Goal: Task Accomplishment & Management: Complete application form

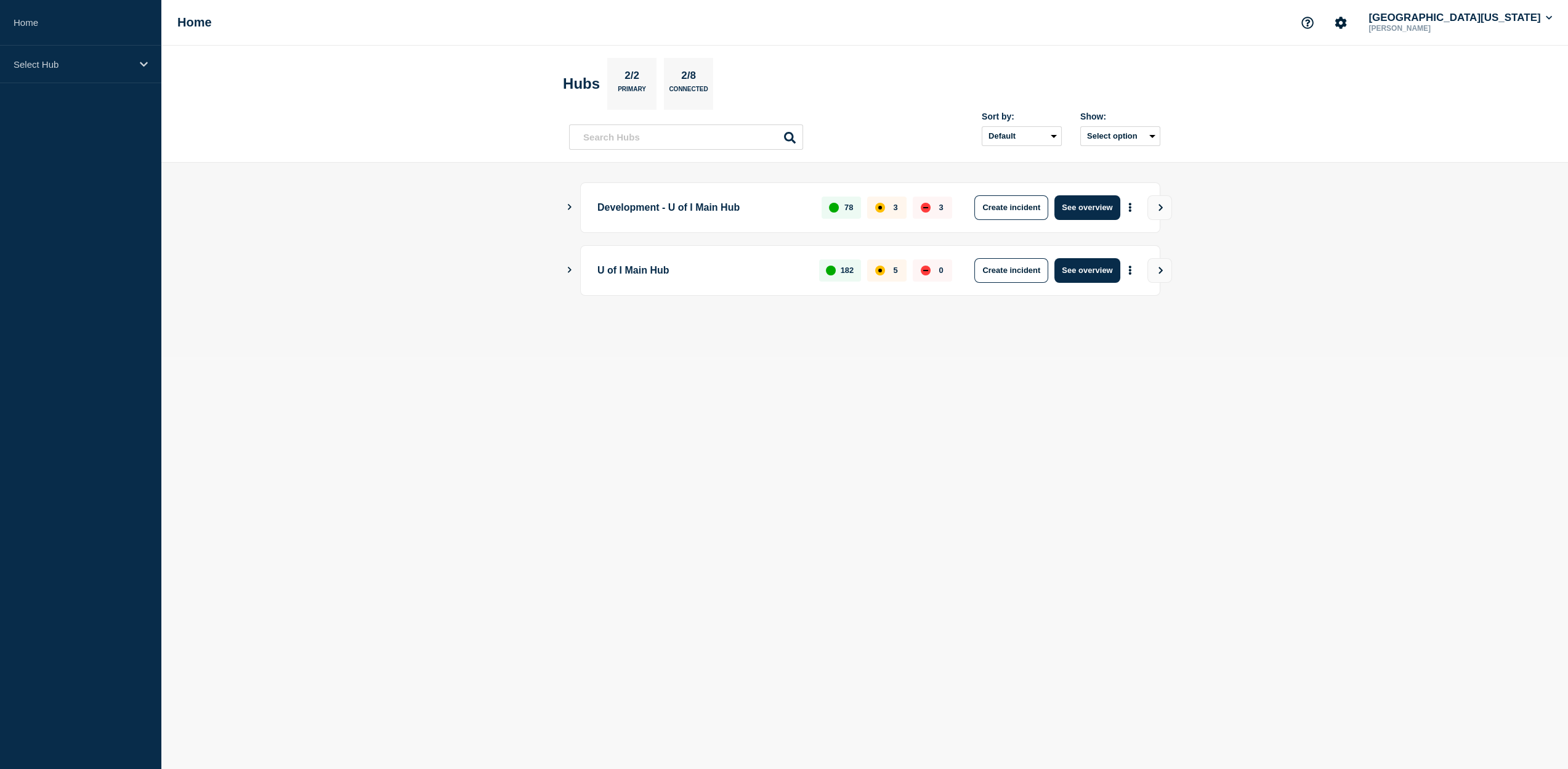
click at [570, 269] on icon "Show Connected Hubs" at bounding box center [569, 269] width 8 height 6
click at [1091, 334] on button "See overview" at bounding box center [1087, 333] width 66 height 25
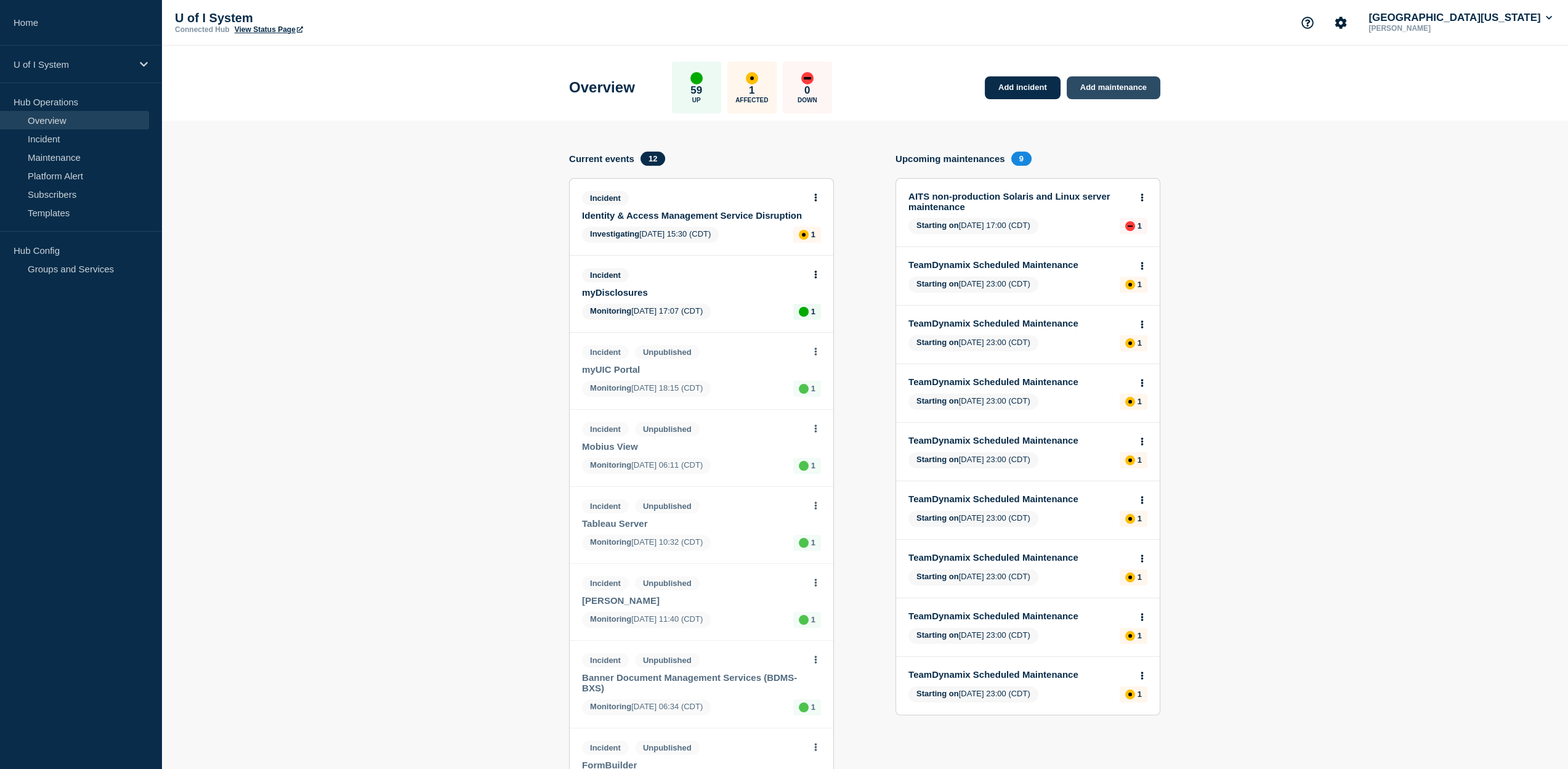
click at [1115, 85] on link "Add maintenance" at bounding box center [1114, 88] width 94 height 23
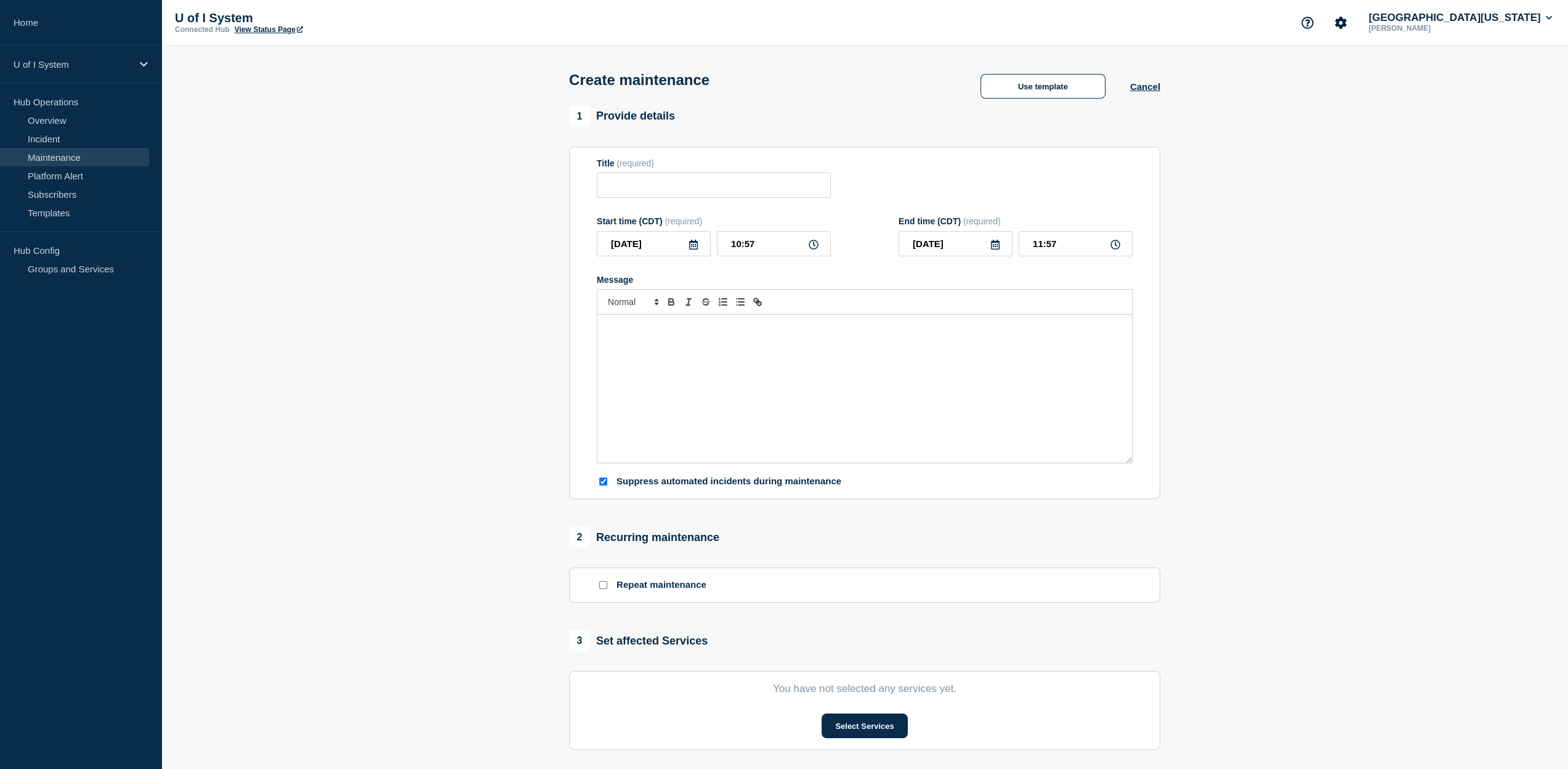
checkbox input "true"
click at [1053, 94] on button "Use template" at bounding box center [1043, 86] width 125 height 25
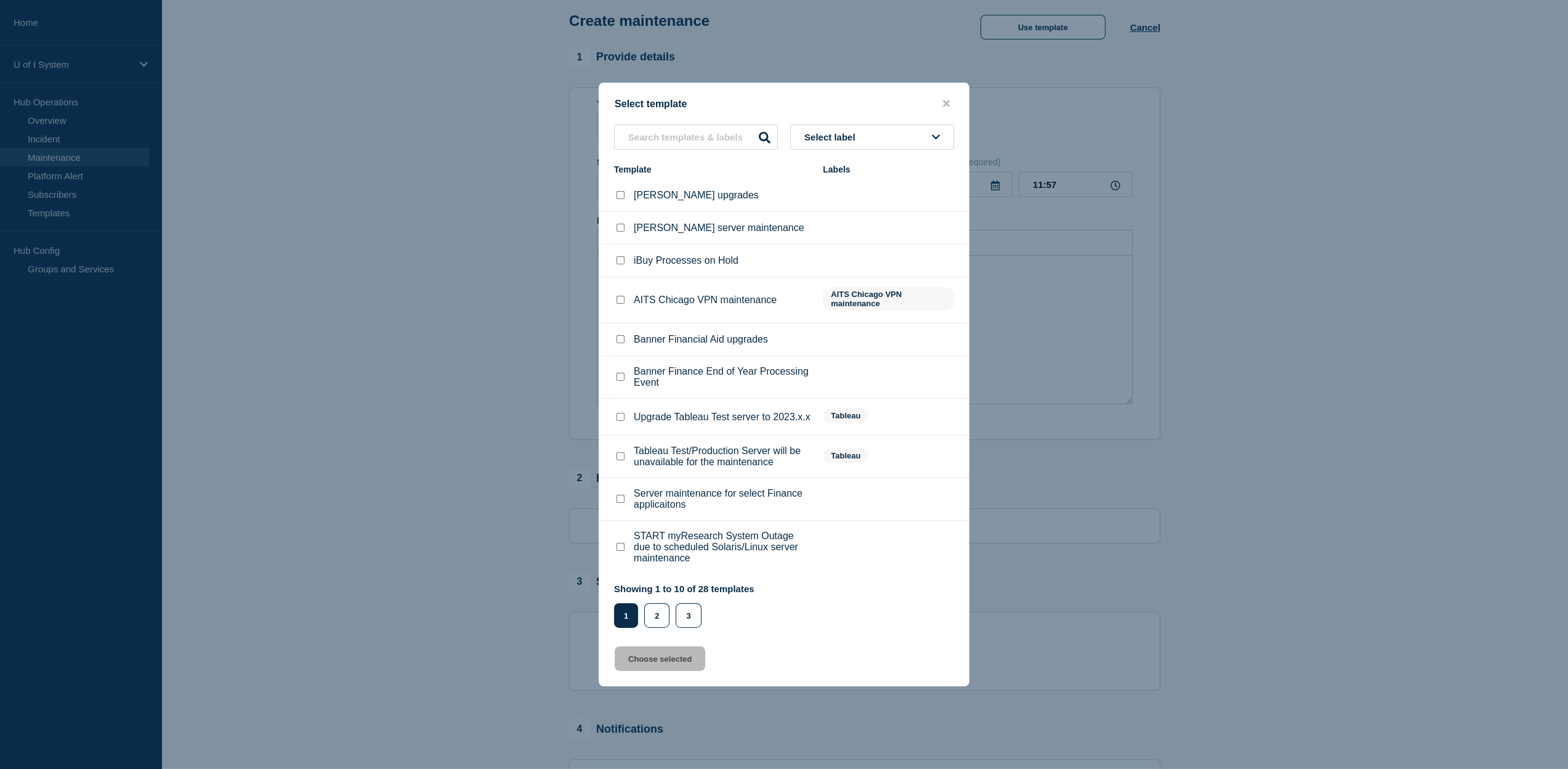
scroll to position [66, 0]
click at [652, 624] on button "2" at bounding box center [656, 615] width 25 height 25
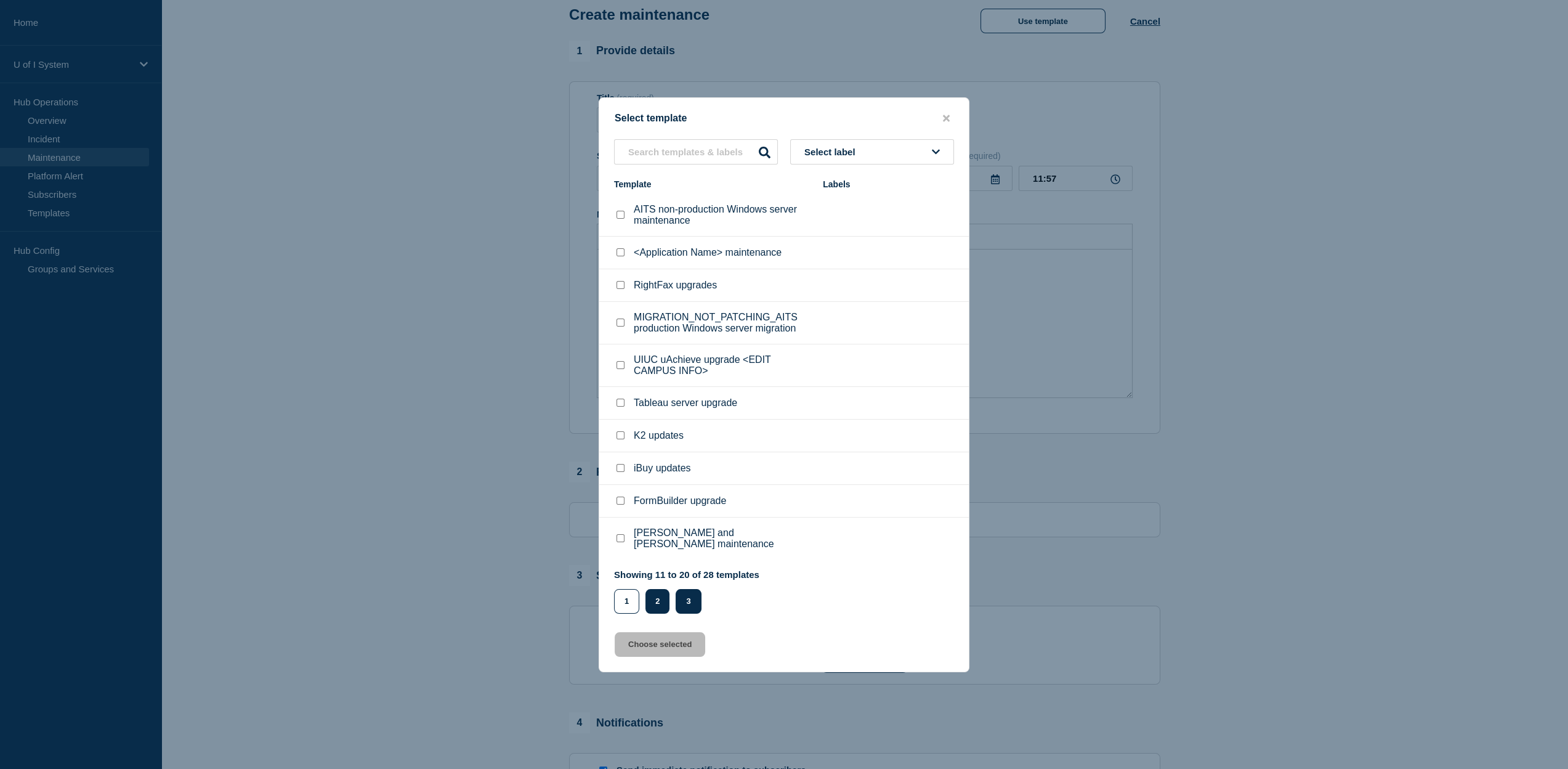
click at [681, 602] on button "3" at bounding box center [687, 601] width 25 height 25
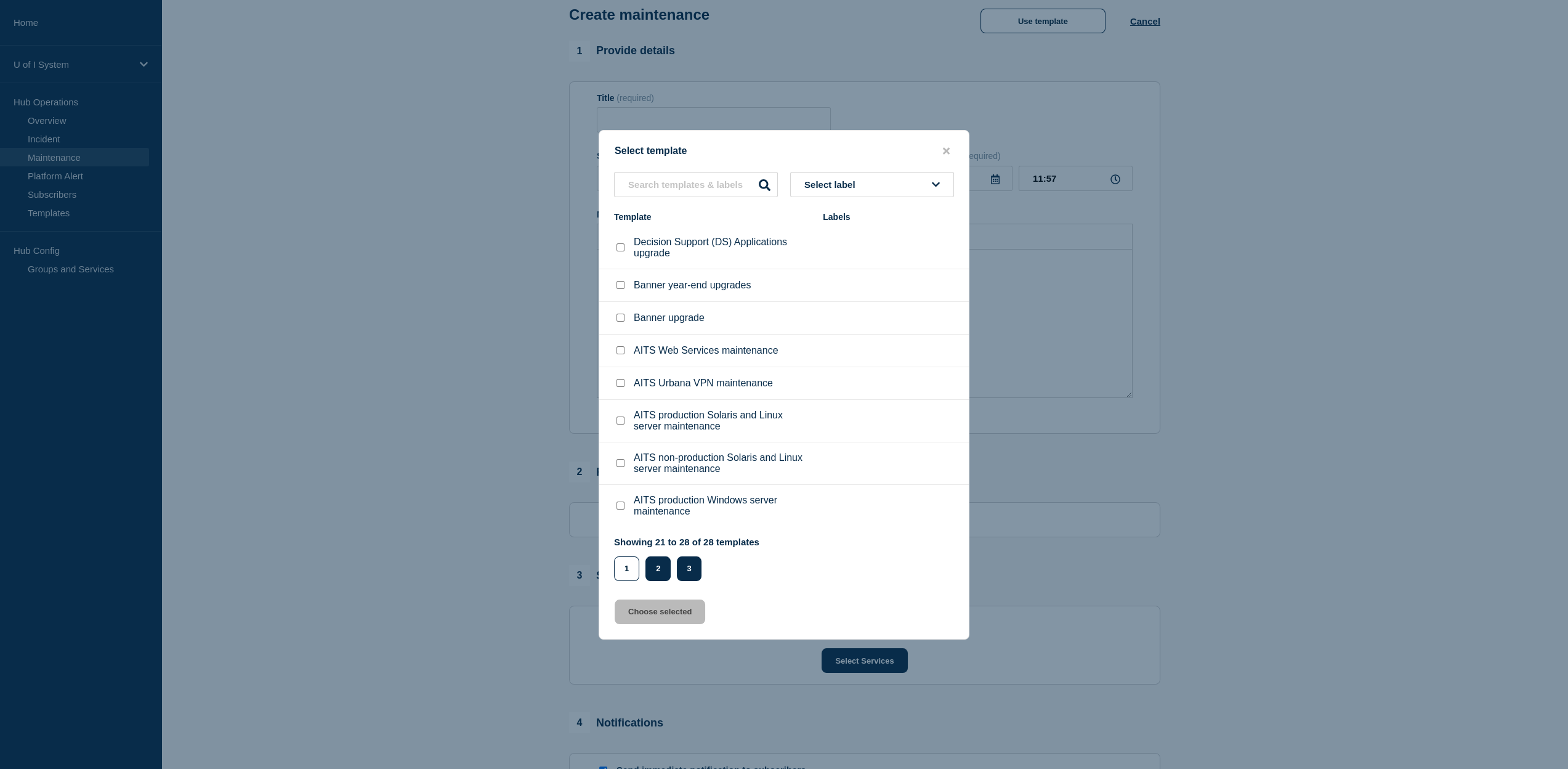
click at [659, 568] on button "2" at bounding box center [657, 568] width 25 height 25
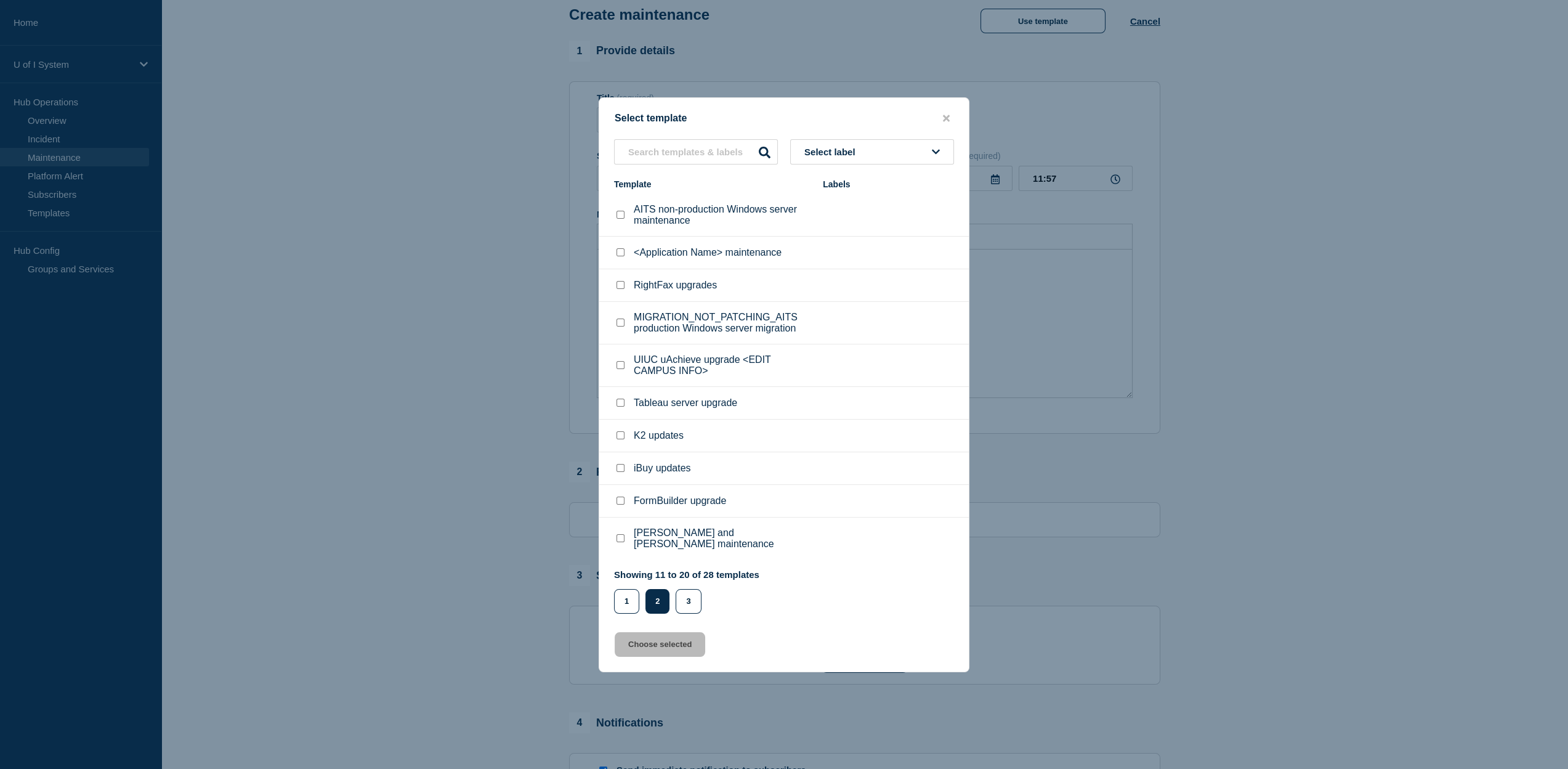
click at [621, 257] on input "<Application Name> maintenance checkbox" at bounding box center [620, 252] width 8 height 8
checkbox input "true"
click at [665, 640] on button "Choose selected" at bounding box center [660, 644] width 91 height 25
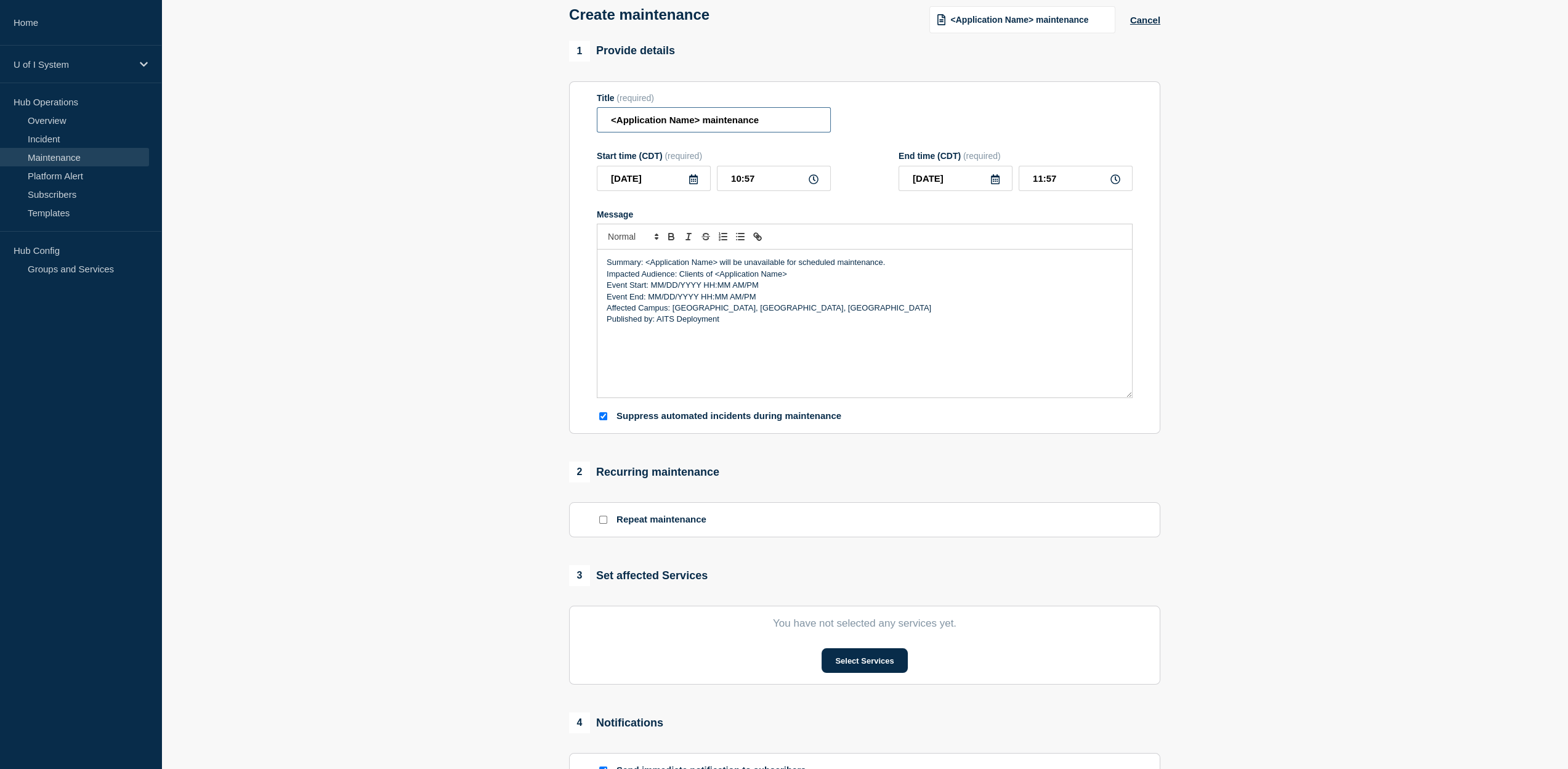
drag, startPoint x: 701, startPoint y: 123, endPoint x: 588, endPoint y: 128, distance: 113.1
click at [597, 128] on input "<Application Name> maintenance" at bounding box center [714, 119] width 234 height 25
type input "W2 Site maintenance"
click at [693, 181] on icon at bounding box center [693, 179] width 8 height 10
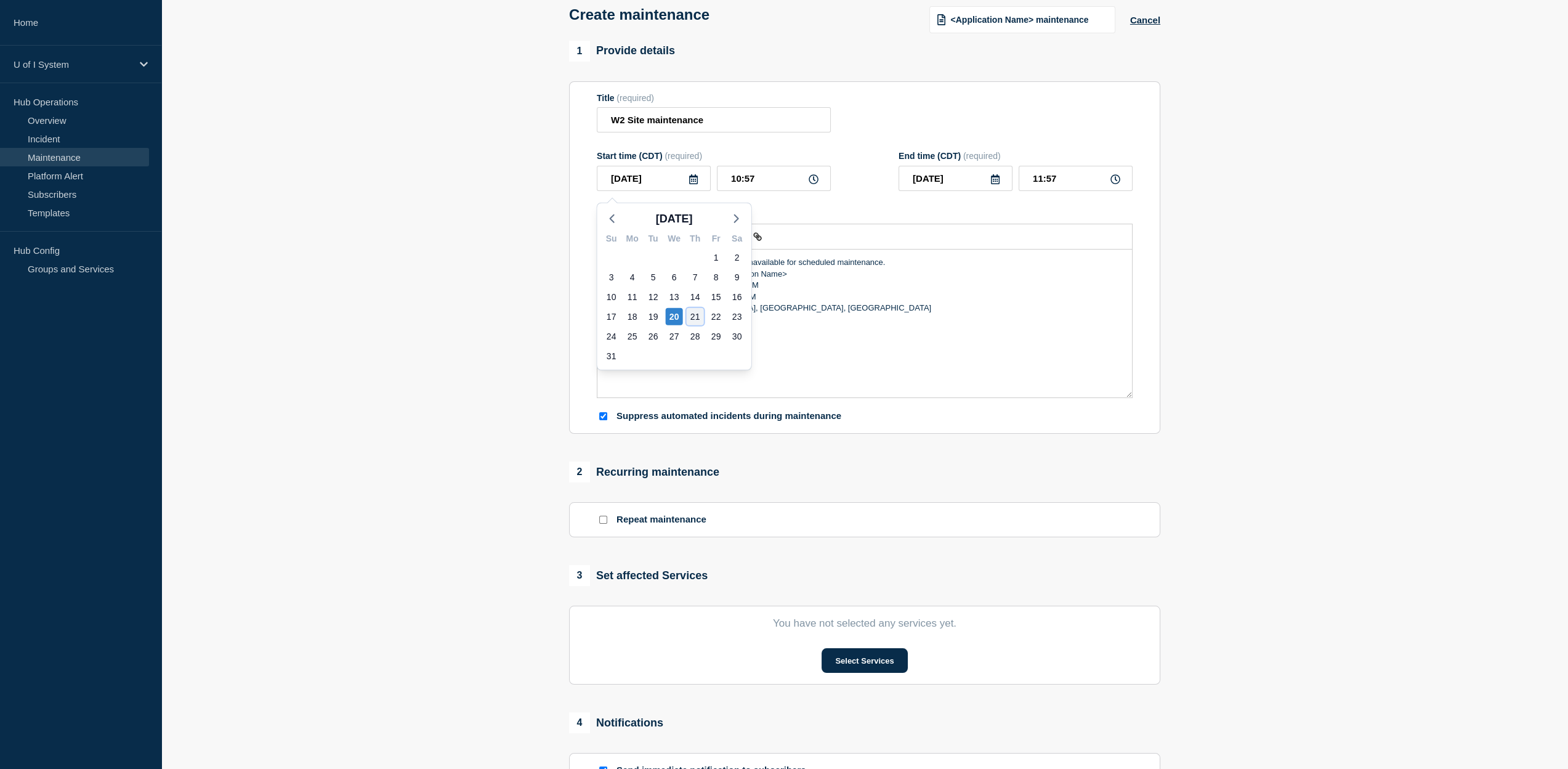
click at [696, 314] on div "21" at bounding box center [695, 316] width 17 height 17
type input "[DATE]"
click at [816, 183] on icon at bounding box center [813, 179] width 10 height 10
click at [810, 183] on icon at bounding box center [813, 179] width 10 height 10
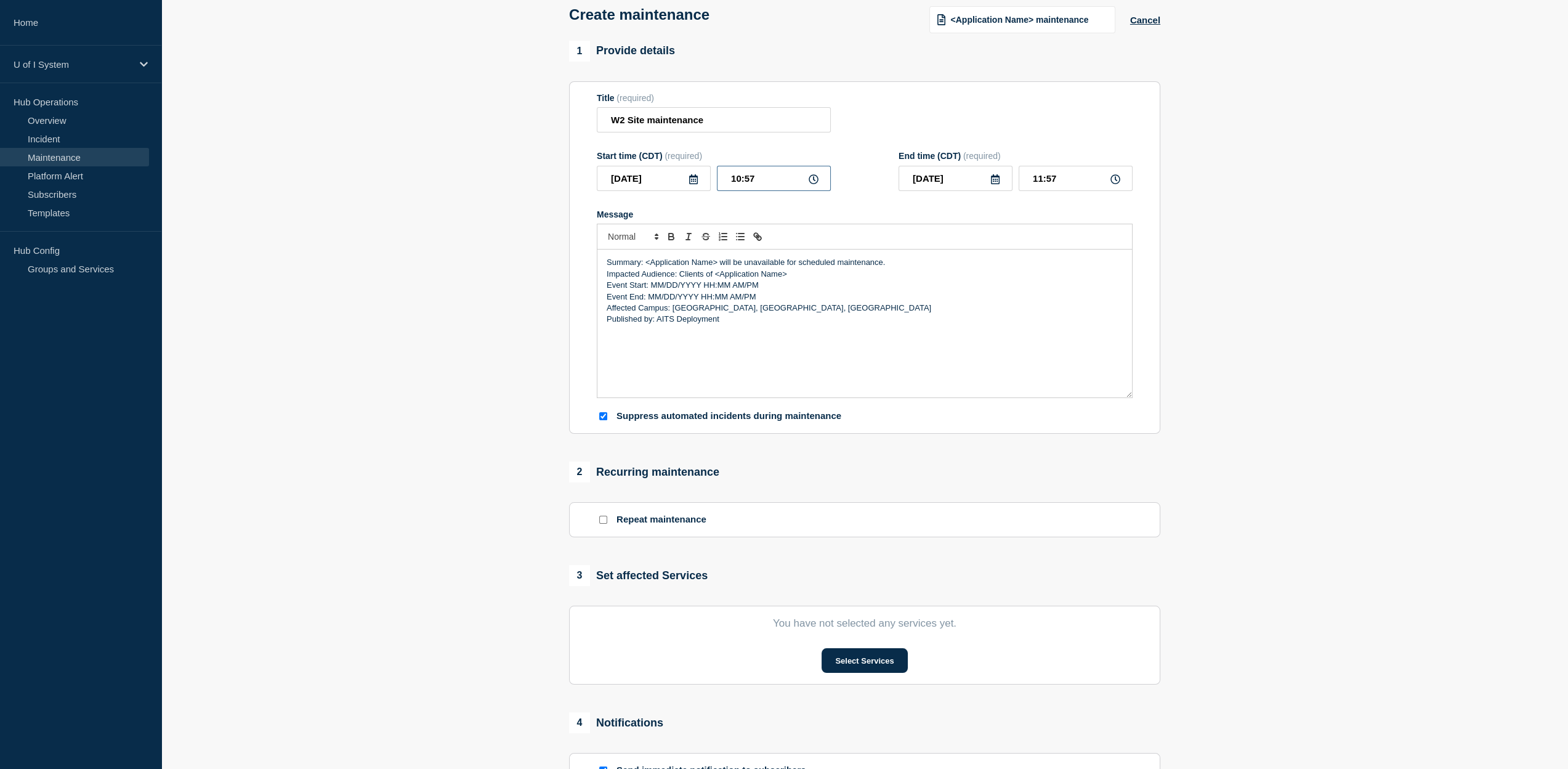
click at [761, 184] on input "10:57" at bounding box center [773, 178] width 114 height 25
drag, startPoint x: 761, startPoint y: 184, endPoint x: 709, endPoint y: 184, distance: 52.0
click at [717, 184] on input "10:57" at bounding box center [773, 178] width 114 height 25
type input "17:00"
click at [1062, 181] on input "18:00" at bounding box center [1075, 178] width 114 height 25
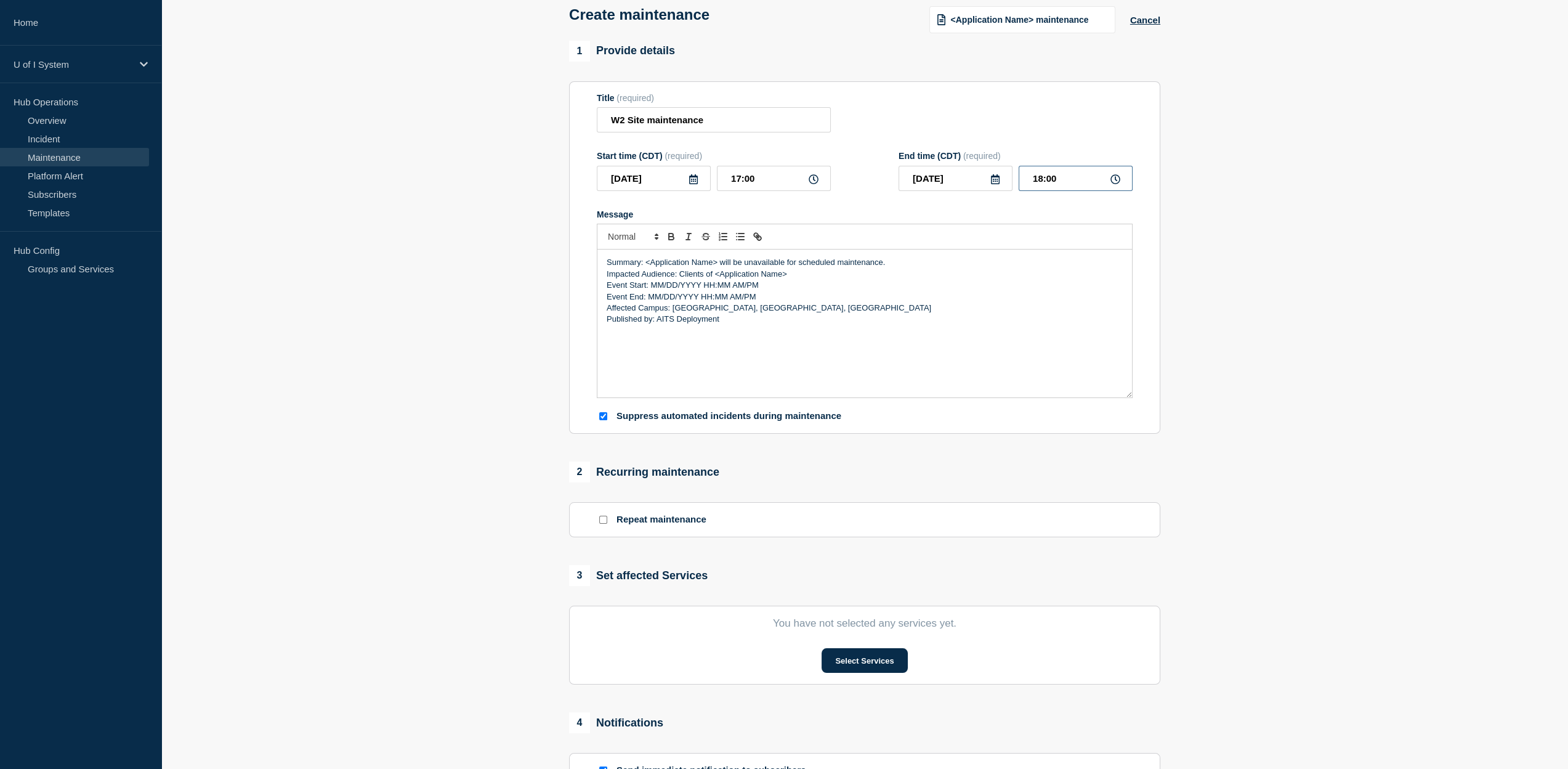
click at [1062, 181] on input "18:00" at bounding box center [1075, 178] width 114 height 25
type input "17:30"
drag, startPoint x: 647, startPoint y: 266, endPoint x: 716, endPoint y: 266, distance: 69.0
click at [716, 266] on p "Summary: <Application Name> will be unavailable for scheduled maintenance." at bounding box center [865, 262] width 516 height 11
click at [853, 266] on p "Summary: W2 Site will be unavailable for scheduled maintenance." at bounding box center [865, 262] width 516 height 11
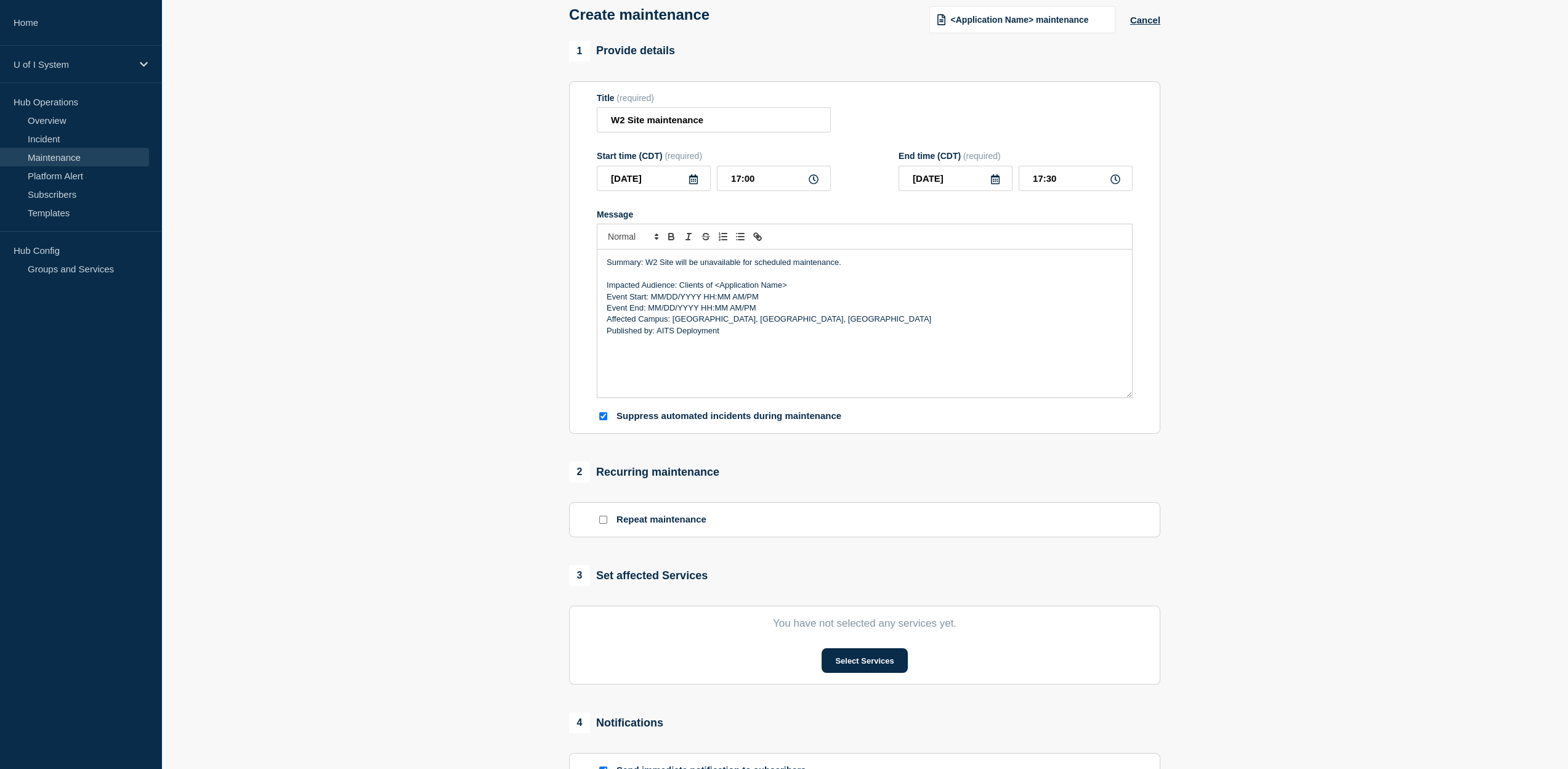
click at [791, 290] on p "Impacted Audience: Clients of <Application Name>" at bounding box center [865, 285] width 516 height 11
drag, startPoint x: 607, startPoint y: 313, endPoint x: 878, endPoint y: 320, distance: 271.1
click at [872, 313] on p "Event Start: MM/DD/YYYY HH:MM AM/PM" at bounding box center [865, 308] width 516 height 11
drag, startPoint x: 779, startPoint y: 321, endPoint x: 601, endPoint y: 326, distance: 178.1
click at [601, 326] on div "Summary: W2 Site will be unavailable for scheduled maintenance. Impacted Audien…" at bounding box center [865, 324] width 534 height 148
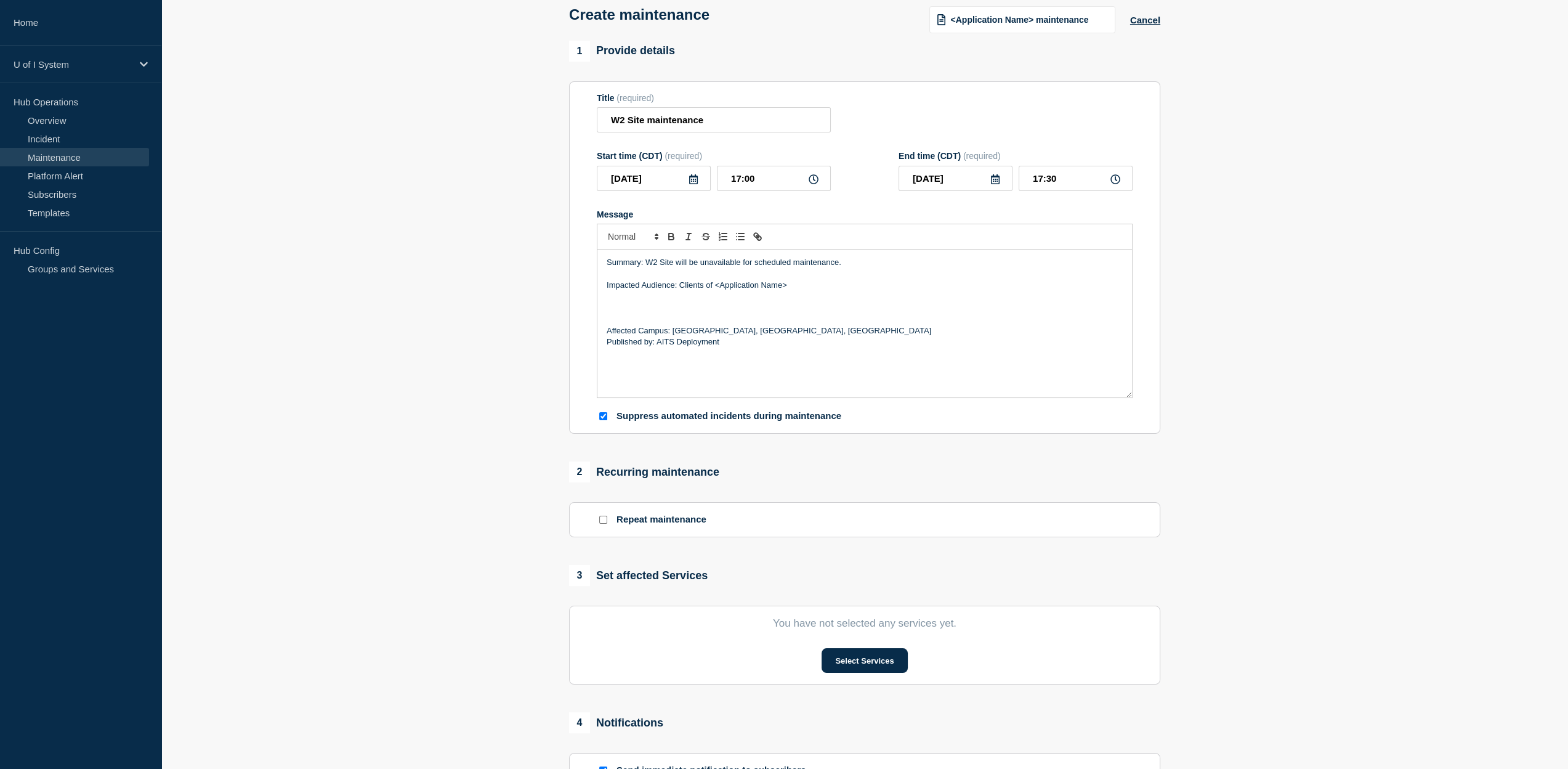
drag, startPoint x: 795, startPoint y: 290, endPoint x: 715, endPoint y: 291, distance: 80.0
click at [715, 291] on p "Impacted Audience: Clients of <Application Name>" at bounding box center [865, 285] width 516 height 11
click at [837, 337] on p "Affected Campus: [GEOGRAPHIC_DATA], [GEOGRAPHIC_DATA], [GEOGRAPHIC_DATA]" at bounding box center [865, 331] width 516 height 11
click at [723, 303] on p "Message" at bounding box center [865, 297] width 516 height 11
drag, startPoint x: 728, startPoint y: 312, endPoint x: 739, endPoint y: 310, distance: 11.2
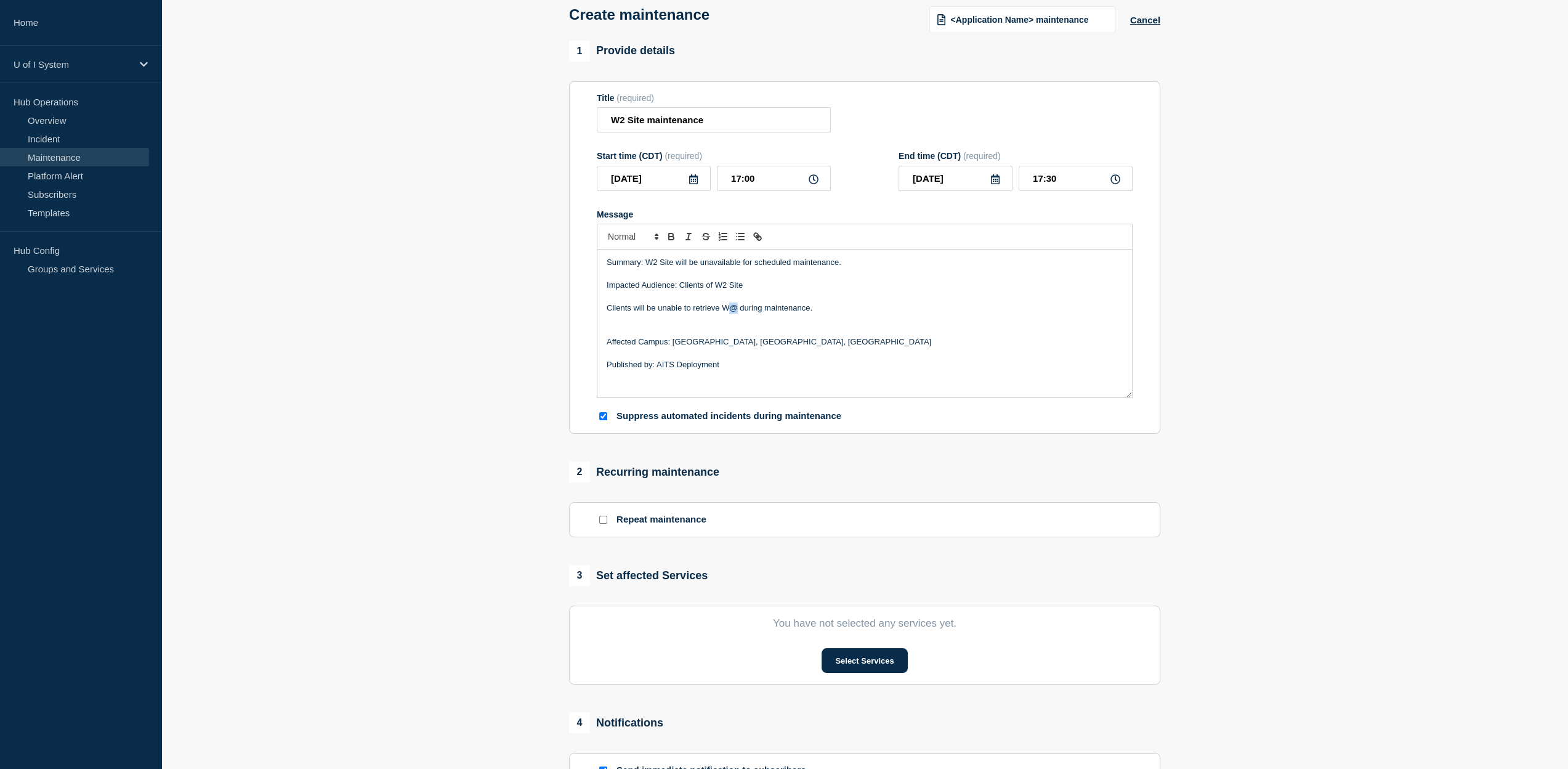
click at [739, 310] on p "Clients will be unable to retrieve W@ during maintenance." at bounding box center [865, 308] width 516 height 11
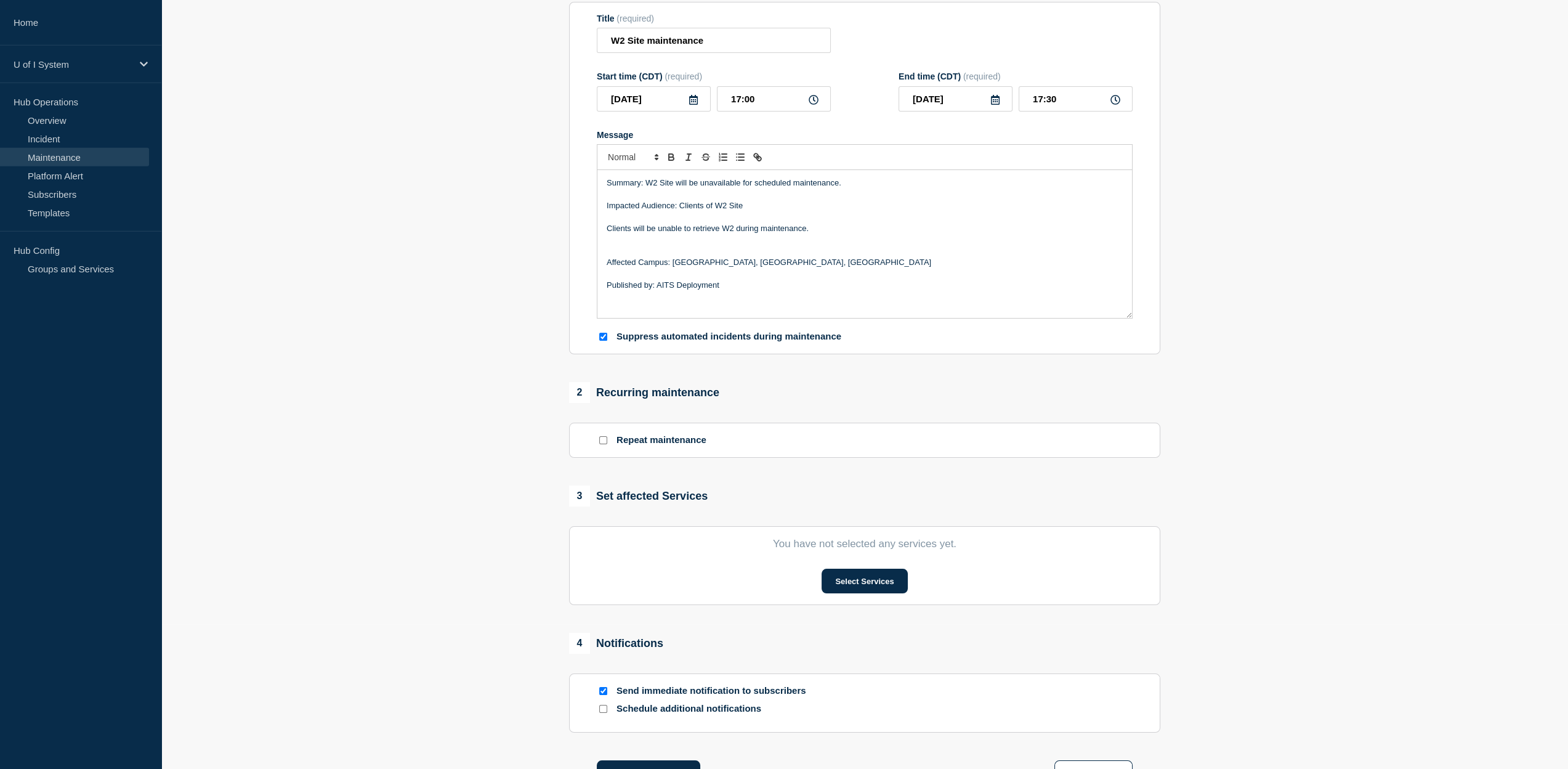
scroll to position [196, 0]
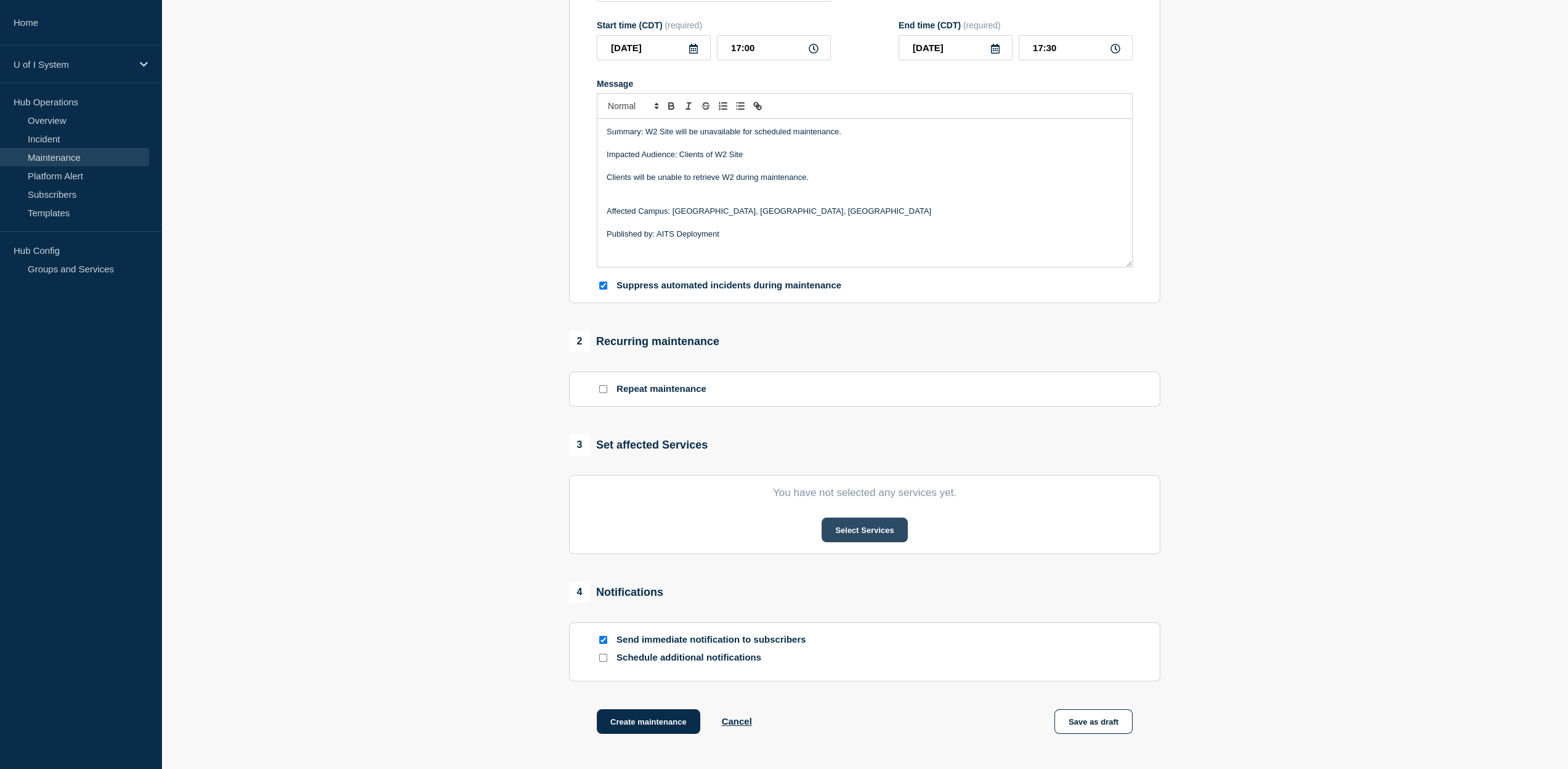
click at [869, 539] on button "Select Services" at bounding box center [864, 530] width 85 height 25
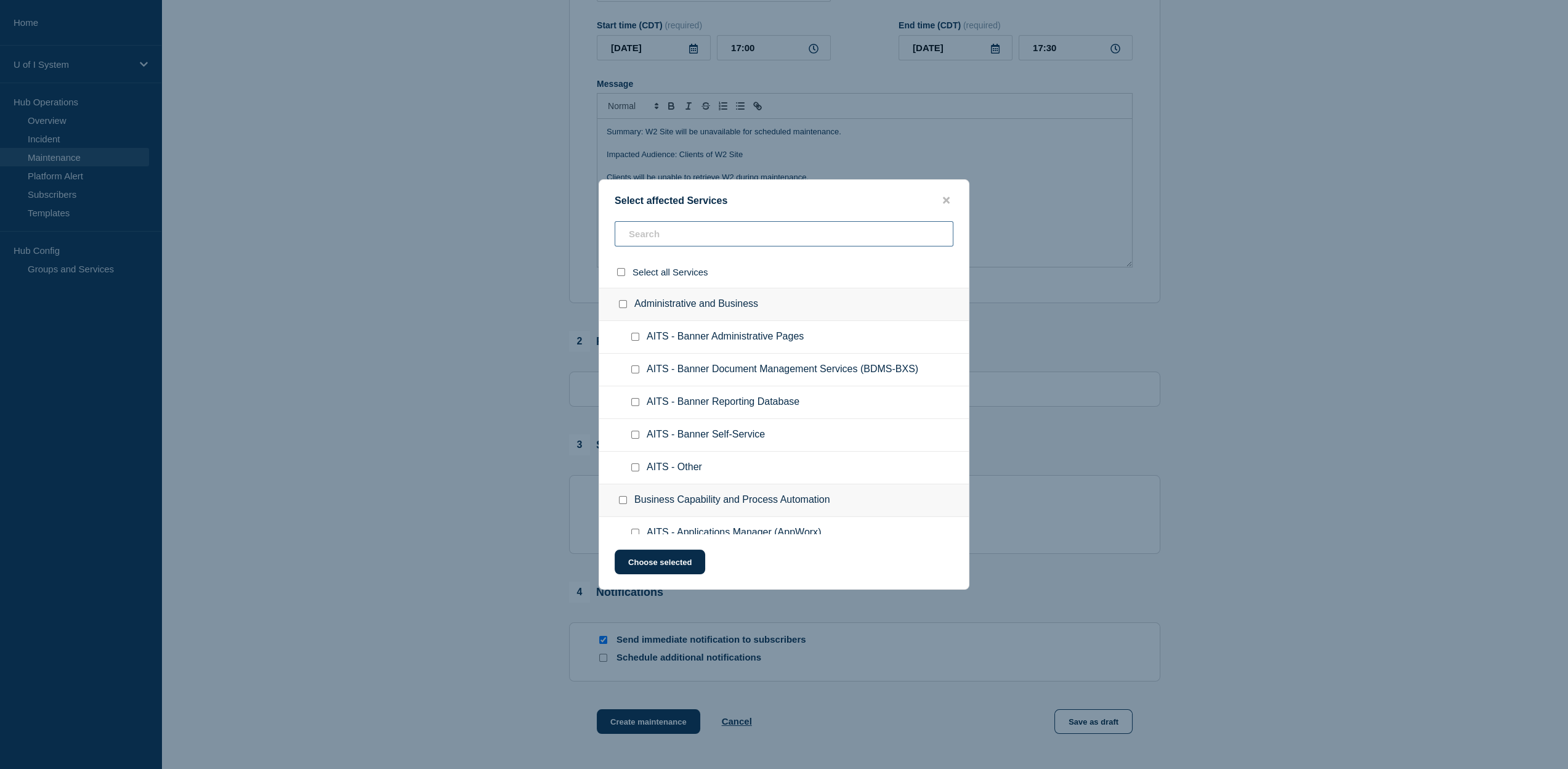
click at [755, 236] on input "text" at bounding box center [784, 233] width 339 height 25
type input "W2"
checkbox input "true"
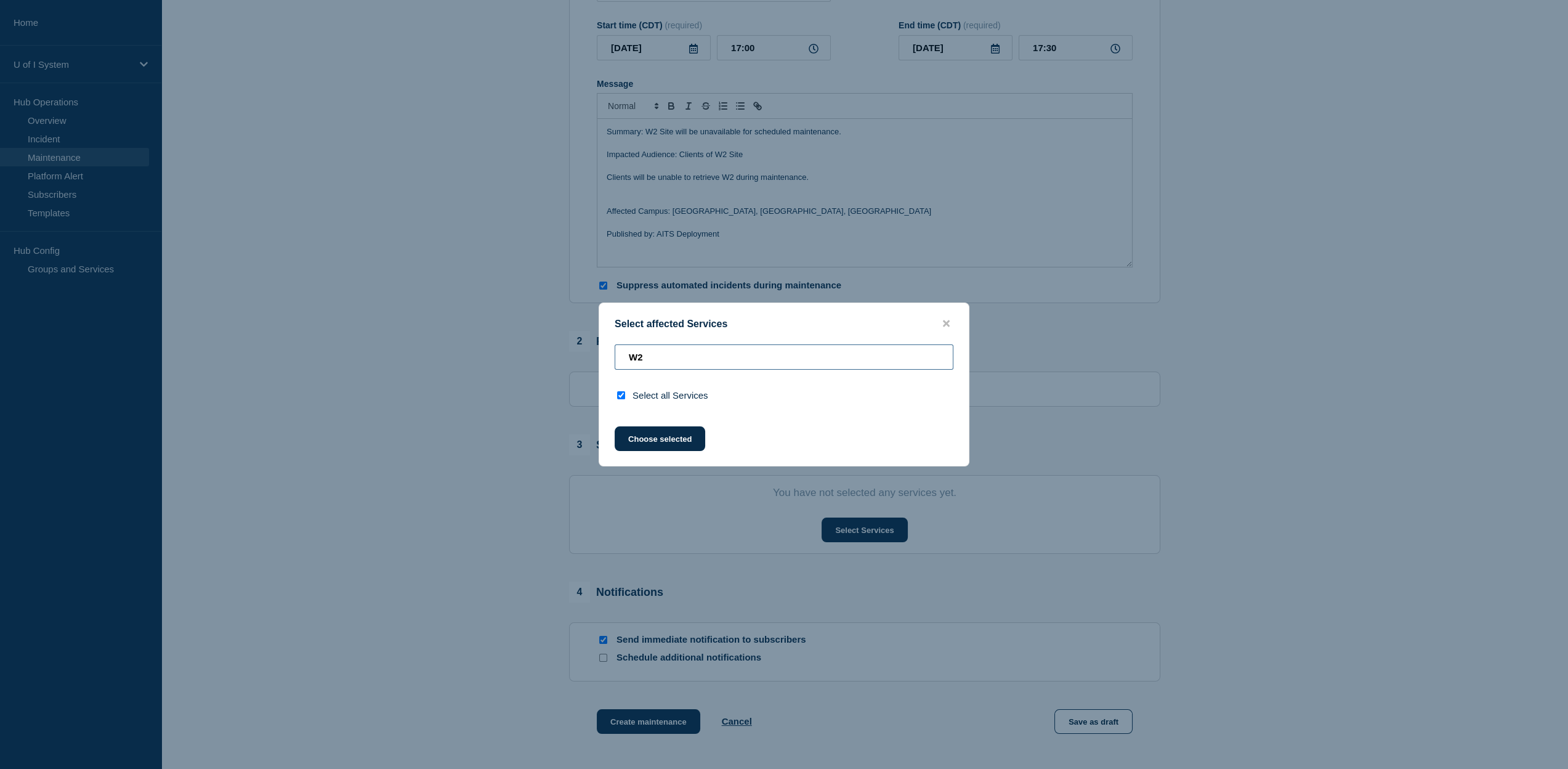
type input "W2"
click at [625, 395] on input "select all checkbox" at bounding box center [621, 395] width 8 height 8
checkbox input "false"
click at [948, 321] on icon "close button" at bounding box center [946, 323] width 7 height 7
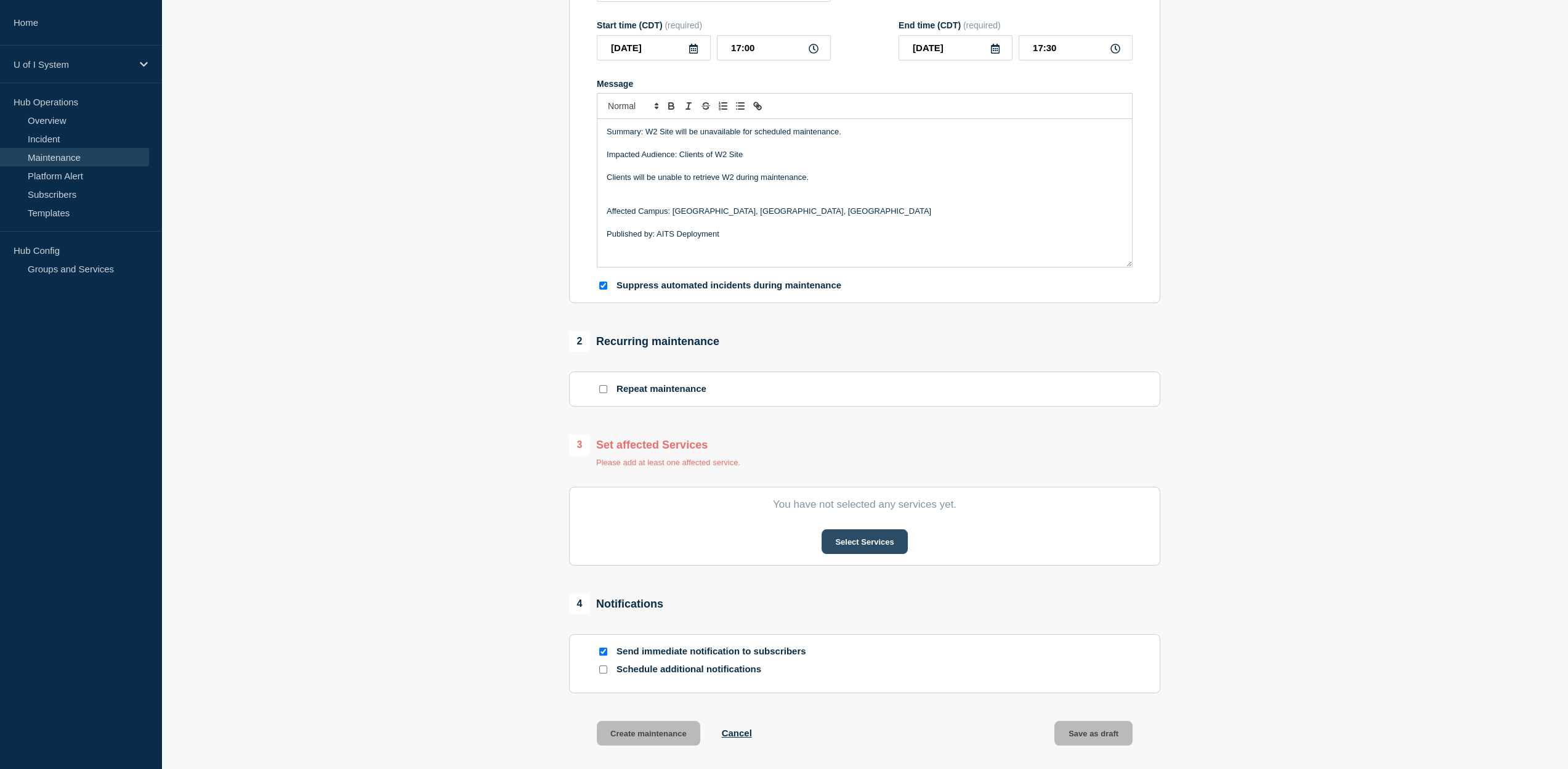
click at [866, 549] on button "Select Services" at bounding box center [864, 541] width 85 height 25
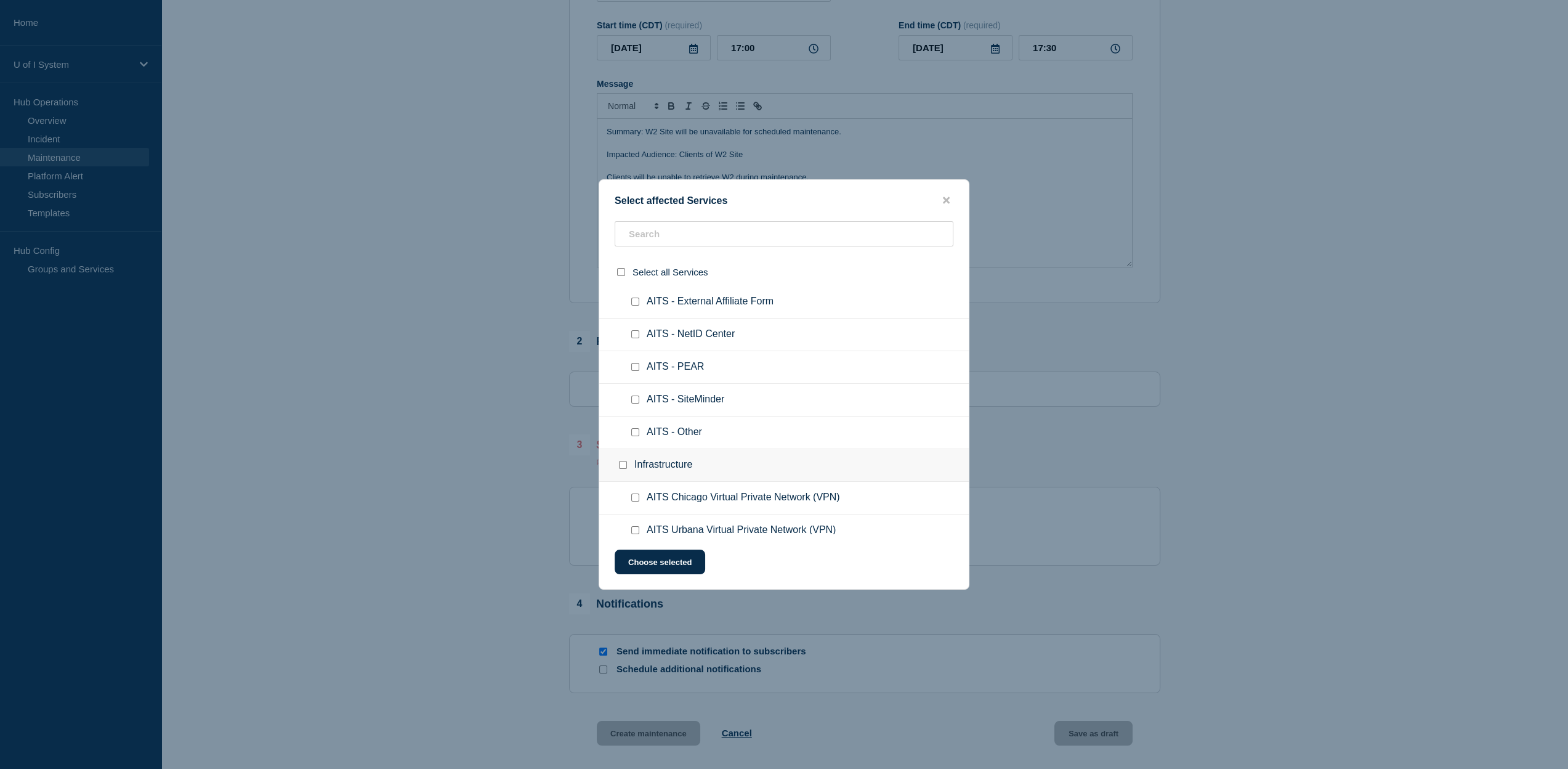
scroll to position [1319, 0]
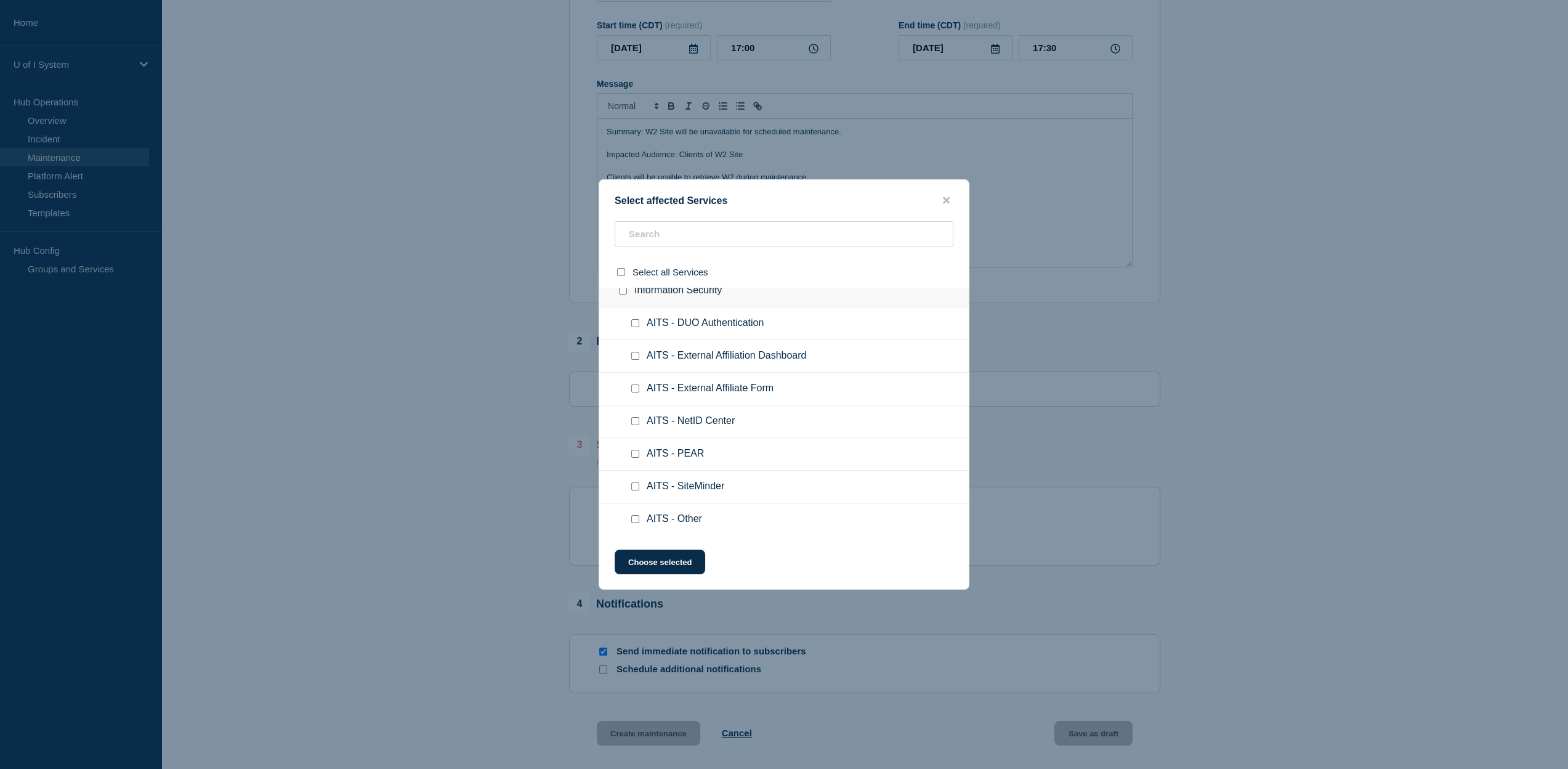
click at [637, 518] on input "AITS - Other checkbox" at bounding box center [635, 518] width 8 height 8
checkbox input "true"
click at [665, 564] on button "Choose selected" at bounding box center [660, 561] width 91 height 25
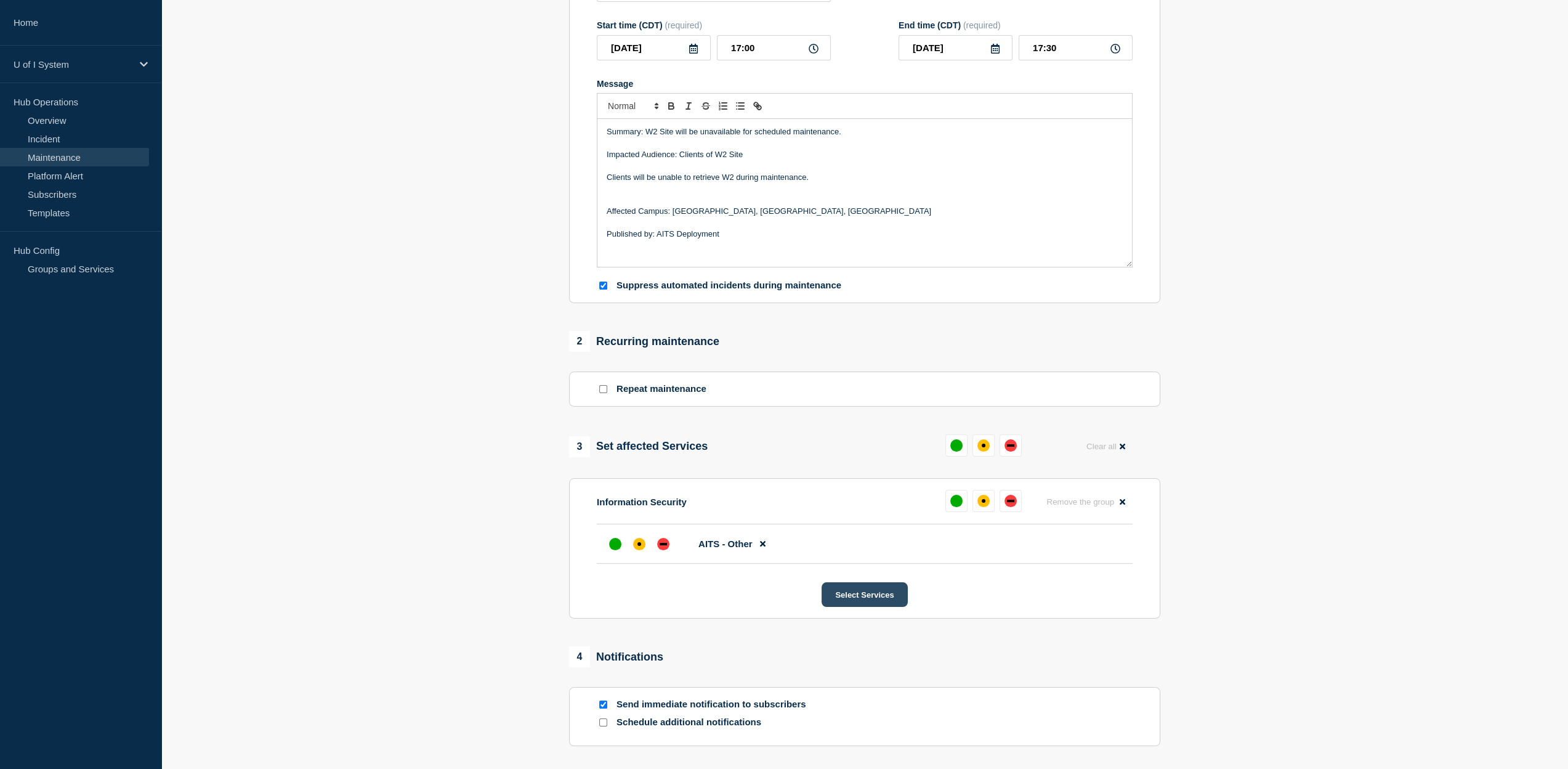
click at [886, 599] on button "Select Services" at bounding box center [864, 594] width 85 height 25
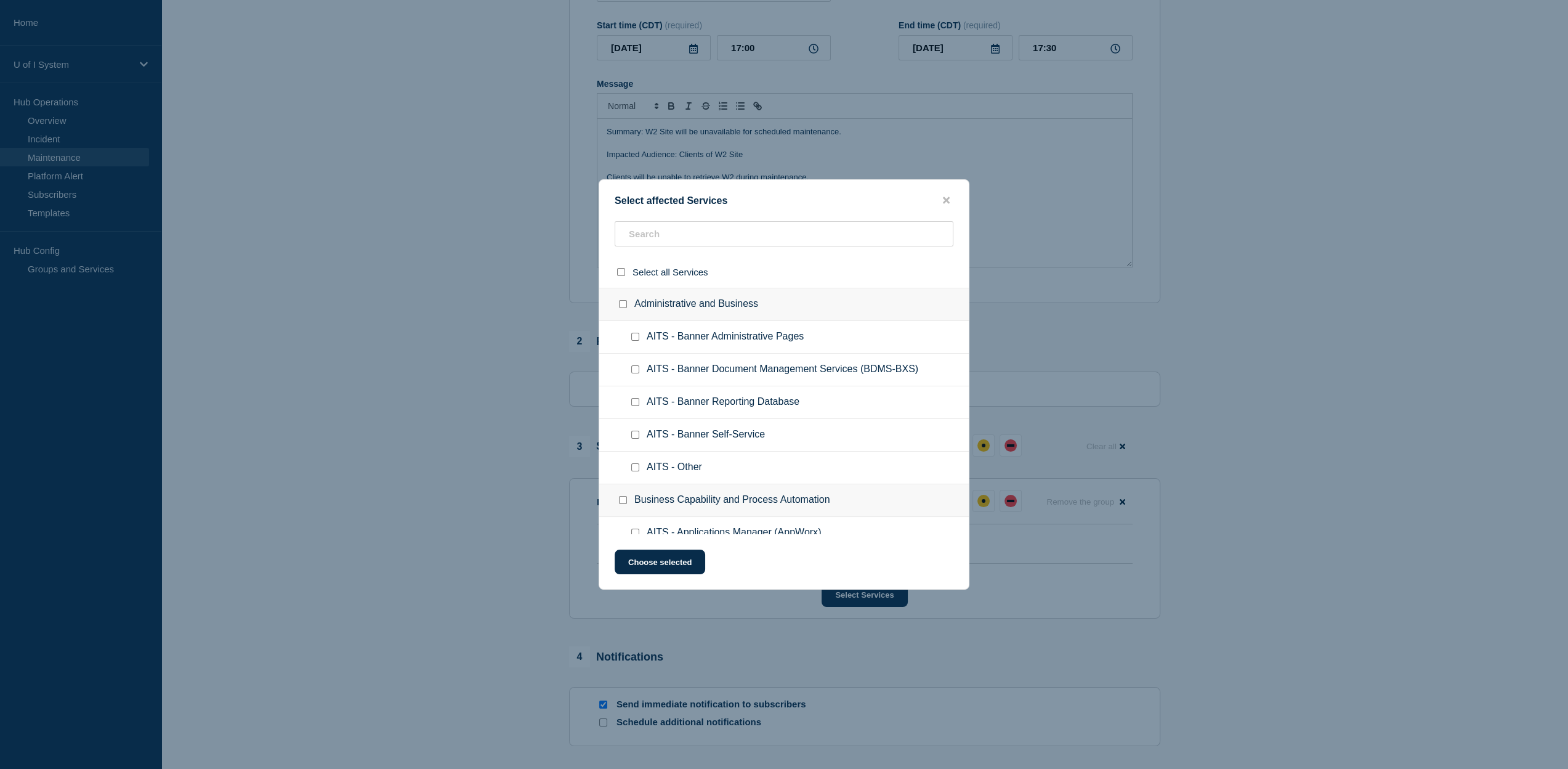
click at [1121, 511] on div at bounding box center [784, 384] width 1568 height 769
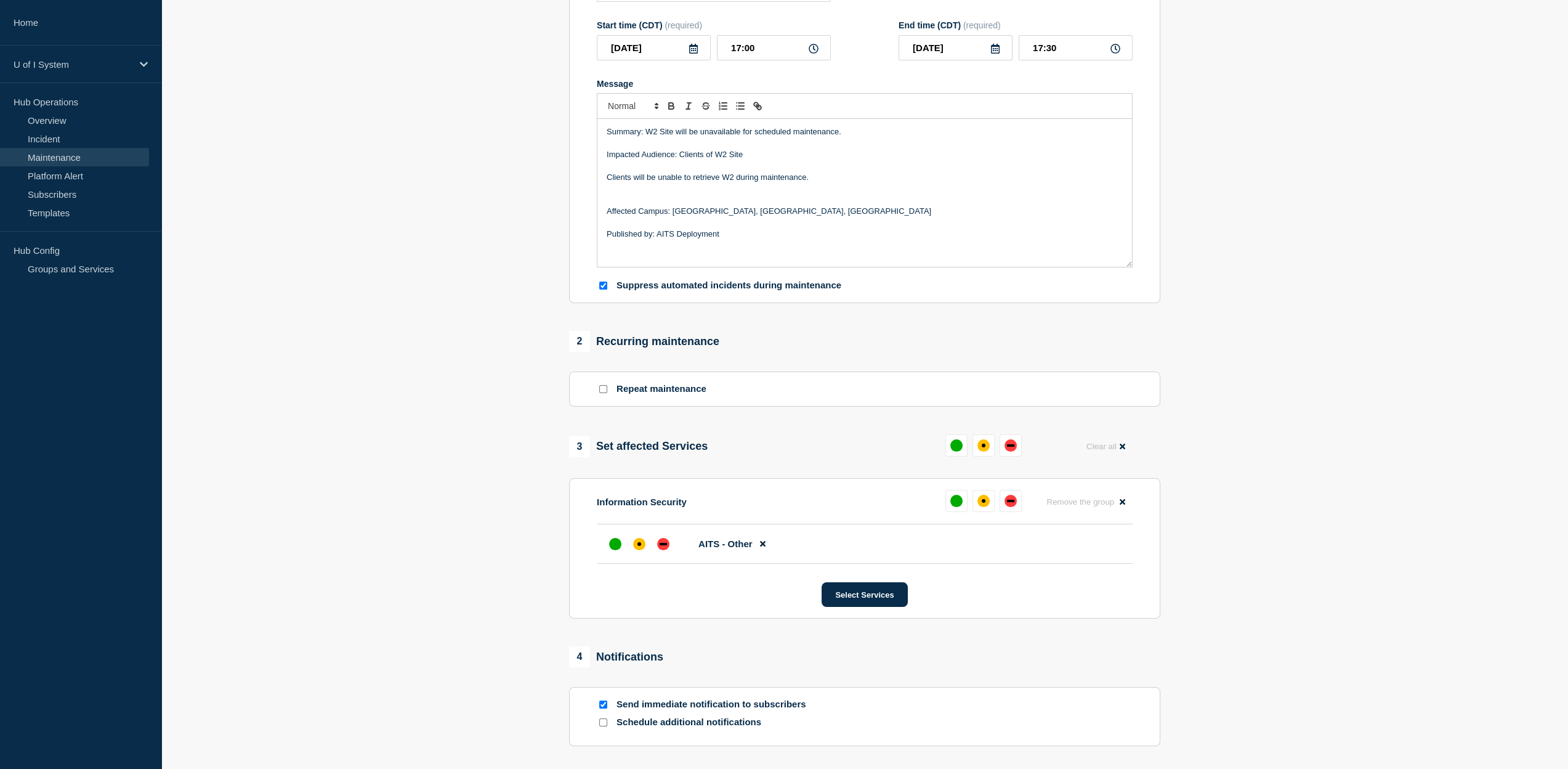
click at [1121, 505] on icon at bounding box center [1122, 502] width 5 height 5
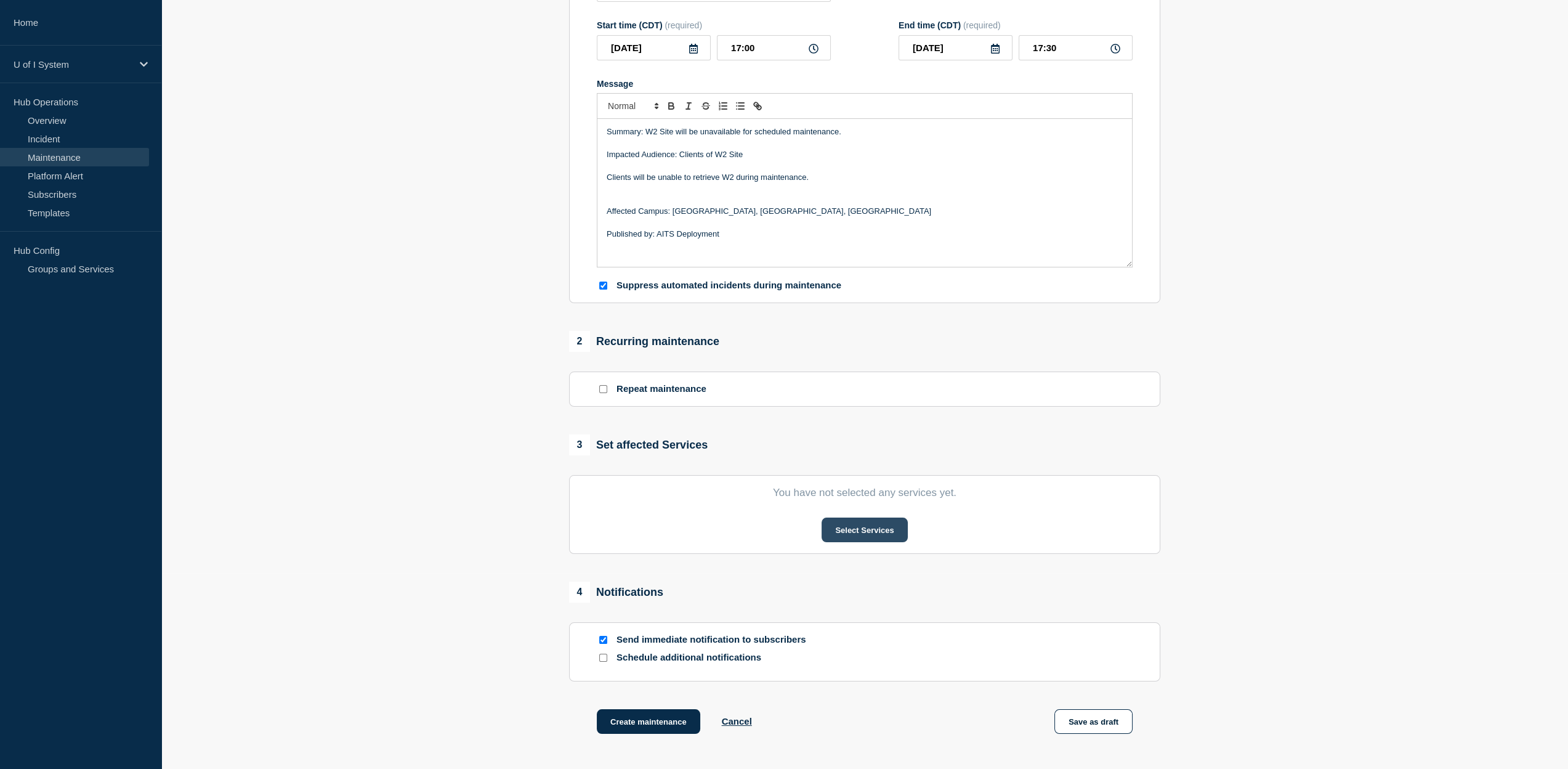
click at [869, 536] on button "Select Services" at bounding box center [864, 530] width 85 height 25
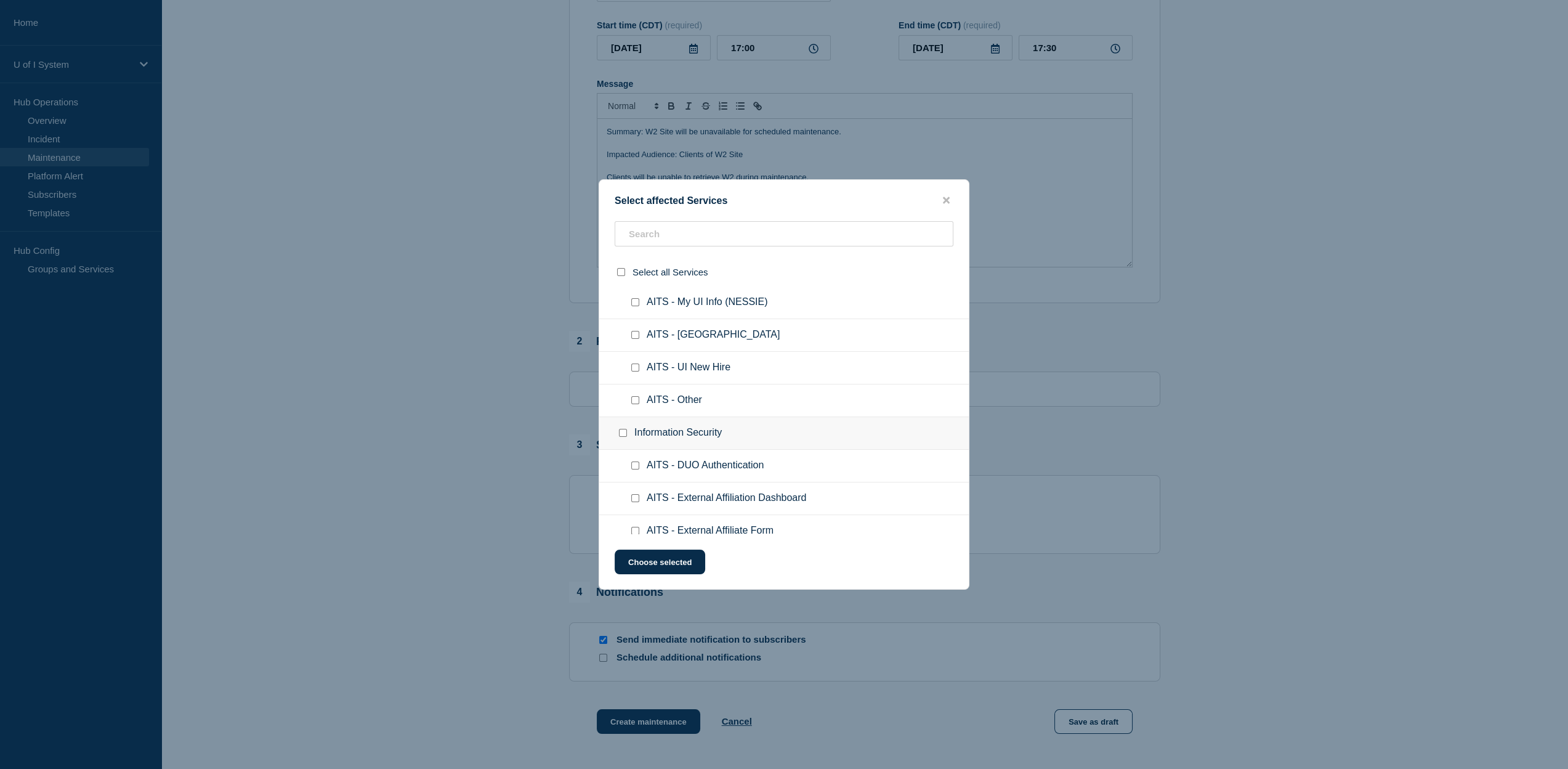
scroll to position [1178, 0]
click at [636, 401] on input "AITS - Other checkbox" at bounding box center [635, 399] width 8 height 8
checkbox input "true"
click at [675, 563] on button "Choose selected" at bounding box center [660, 561] width 91 height 25
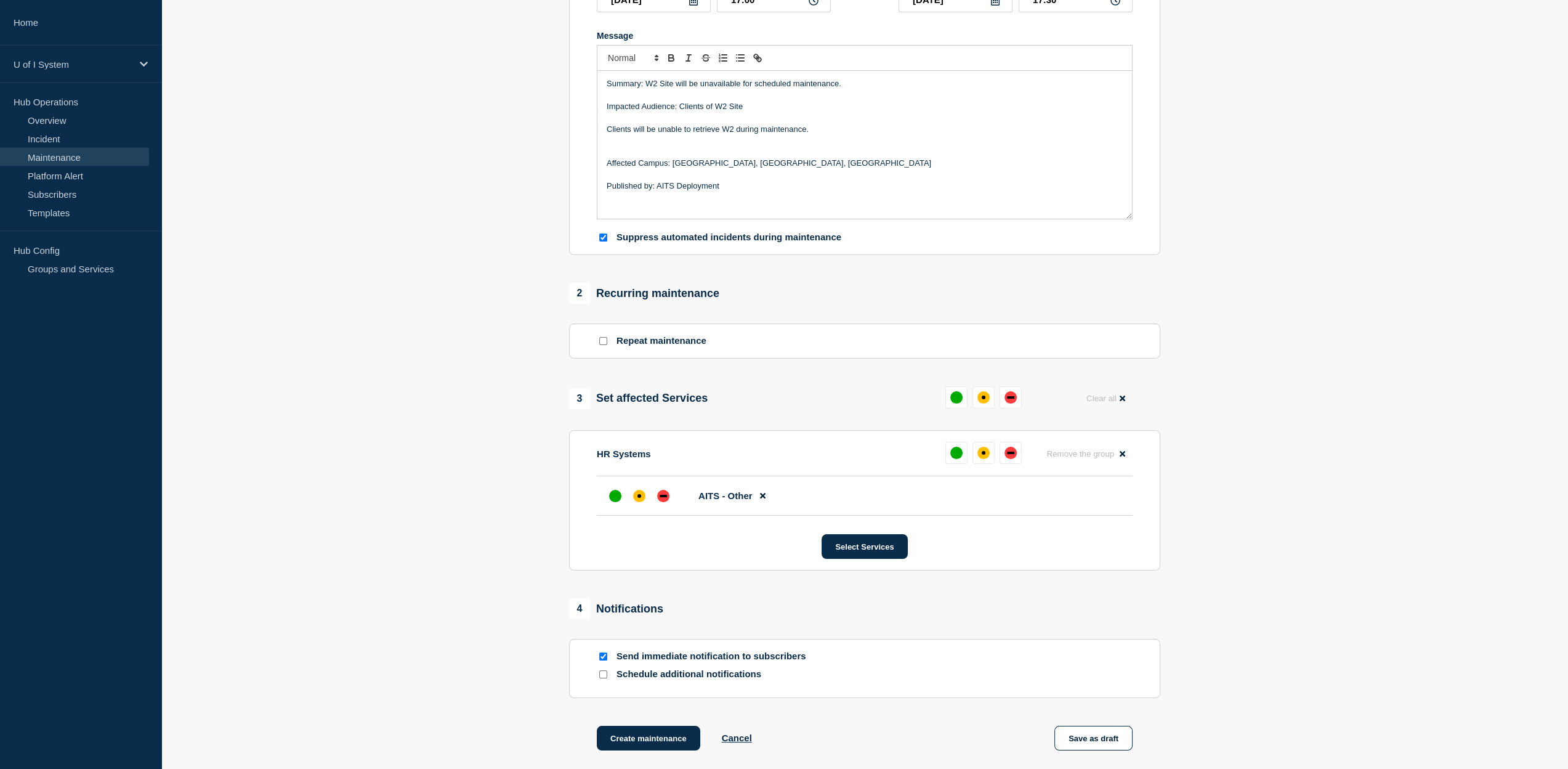
scroll to position [196, 0]
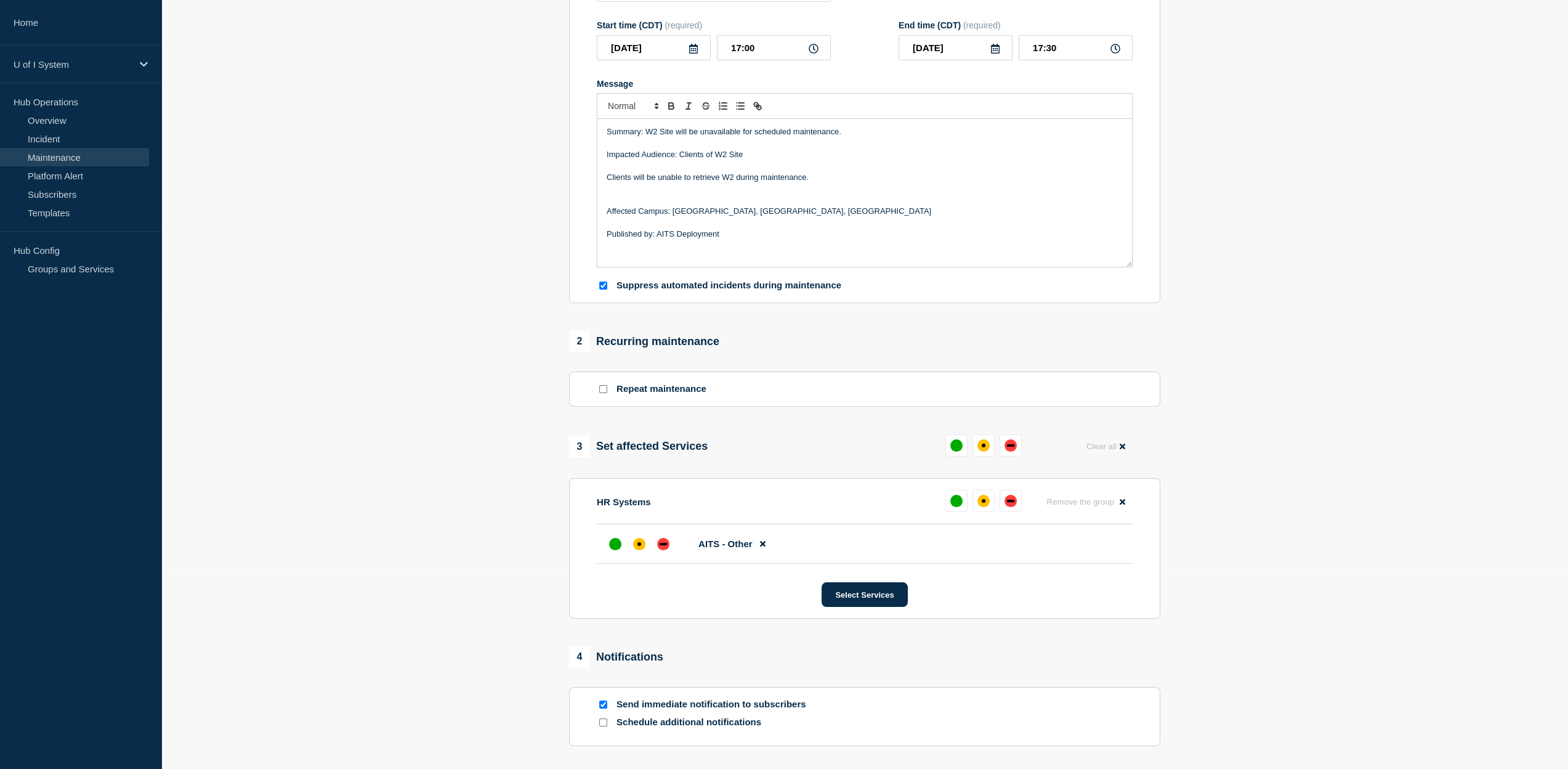
click at [650, 194] on p "Message" at bounding box center [865, 188] width 516 height 11
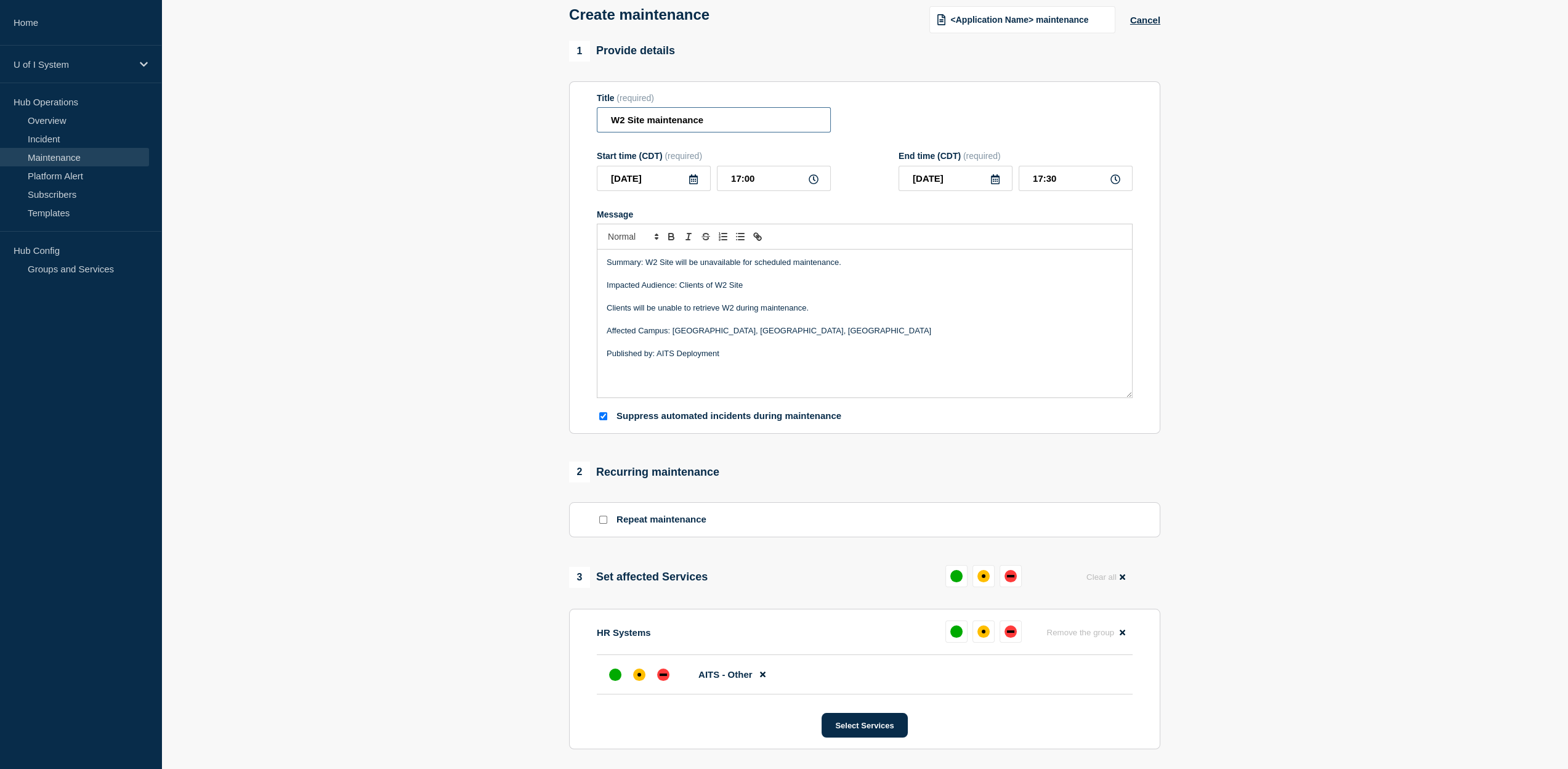
click at [618, 122] on input "W2 Site maintenance" at bounding box center [714, 119] width 234 height 25
type input "W-2 Site maintenance"
click at [652, 267] on p "Summary: W2 Site will be unavailable for scheduled maintenance." at bounding box center [865, 262] width 516 height 11
click at [720, 290] on p "Impacted Audience: Clients of W2 Site" at bounding box center [865, 285] width 516 height 11
click at [727, 312] on p "Clients will be unable to retrieve W2 during maintenance." at bounding box center [865, 308] width 516 height 11
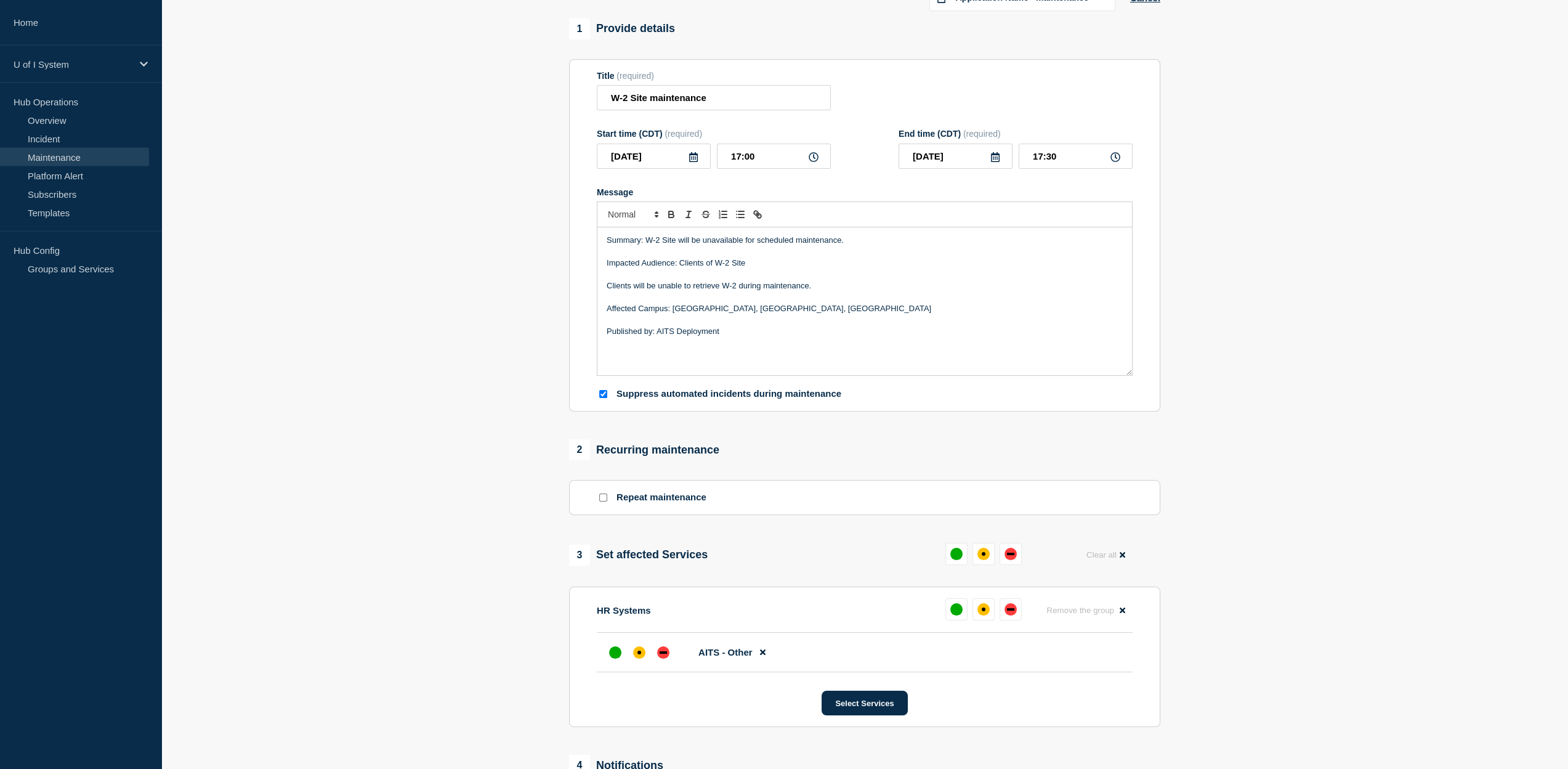
scroll to position [50, 0]
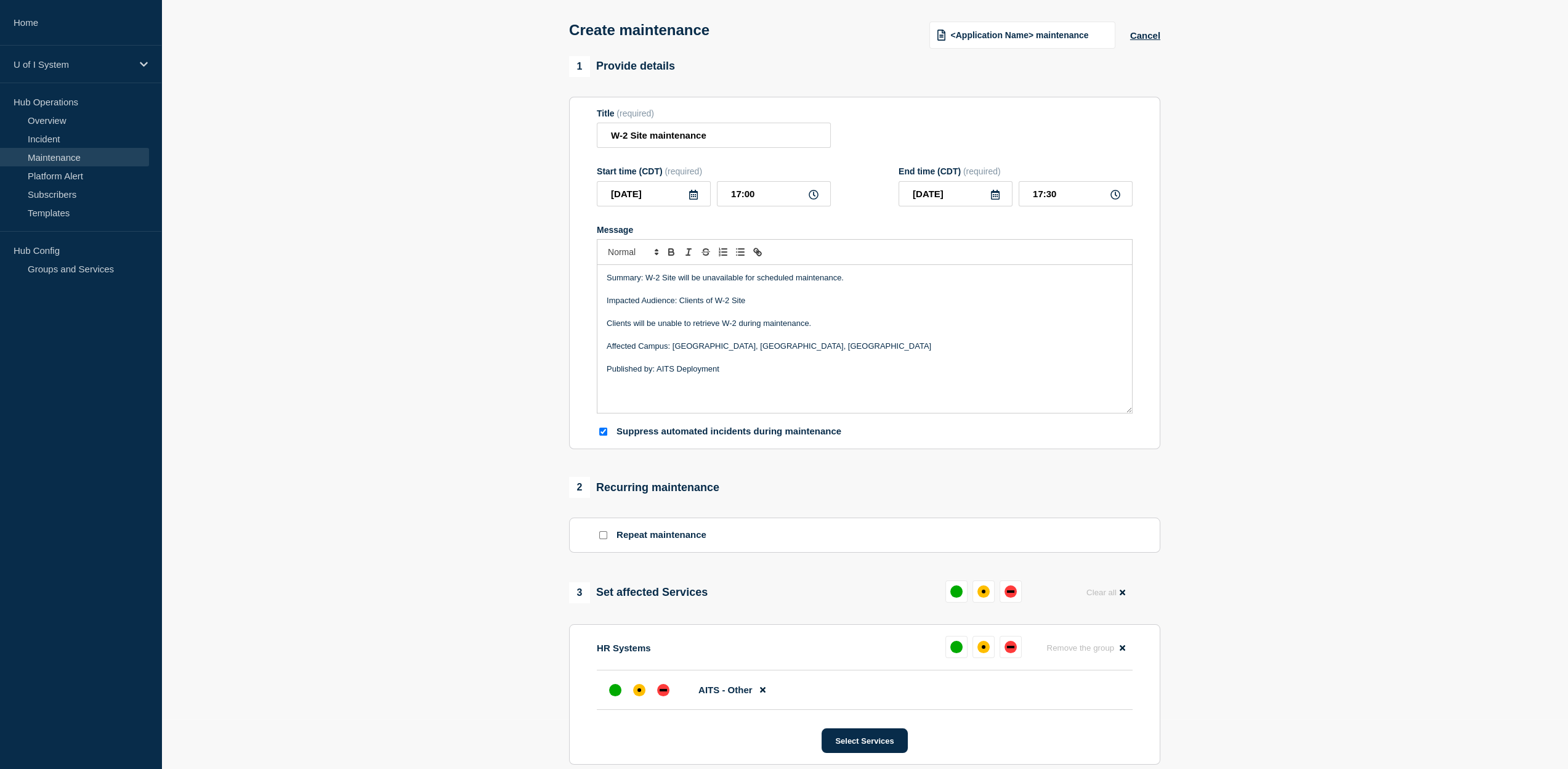
click at [1258, 266] on section "1 Provide details Title (required) W-2 Site maintenance Start time (CDT) (requi…" at bounding box center [865, 515] width 1407 height 920
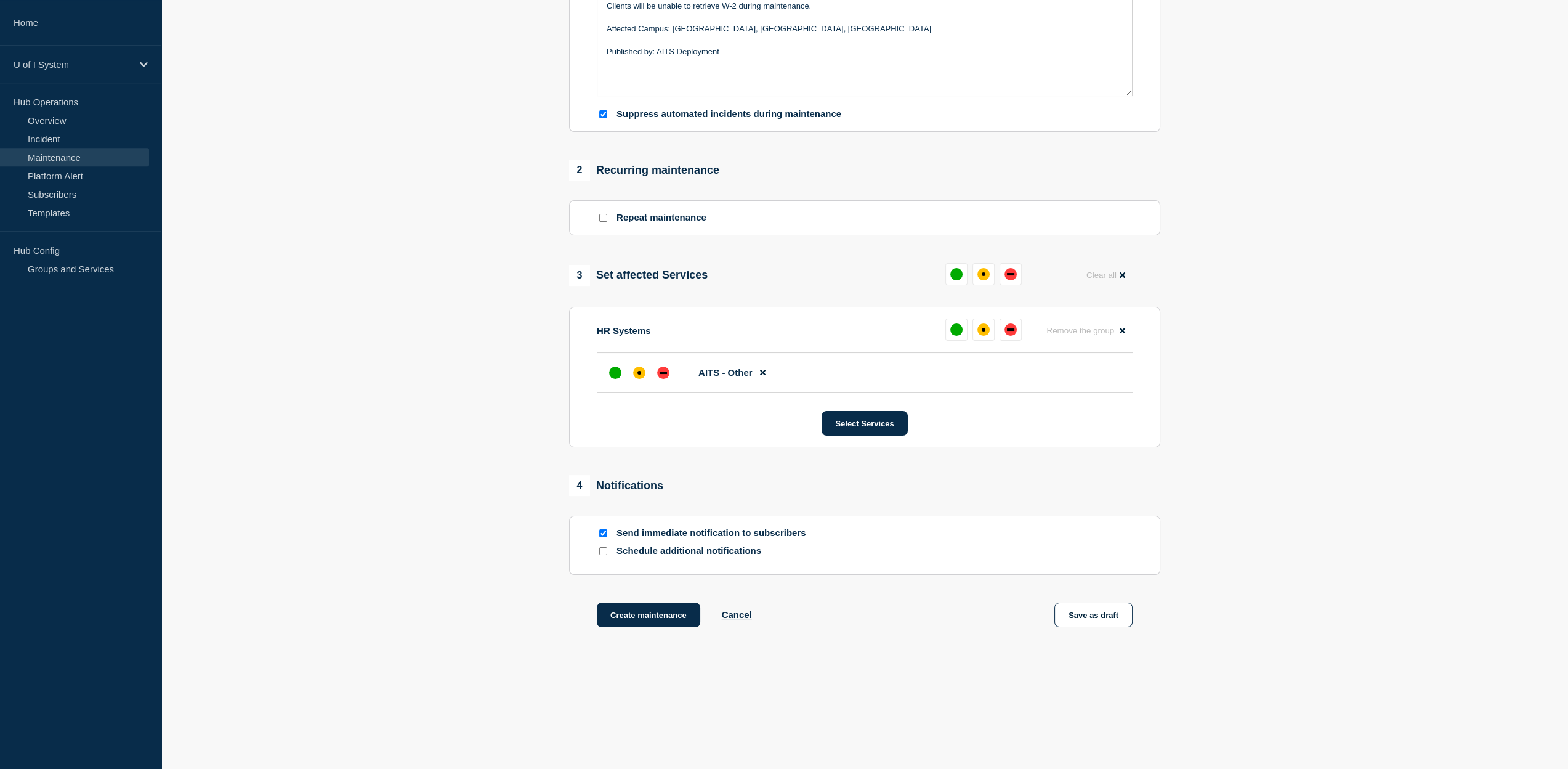
scroll to position [377, 0]
click at [626, 613] on button "Create maintenance" at bounding box center [648, 614] width 103 height 25
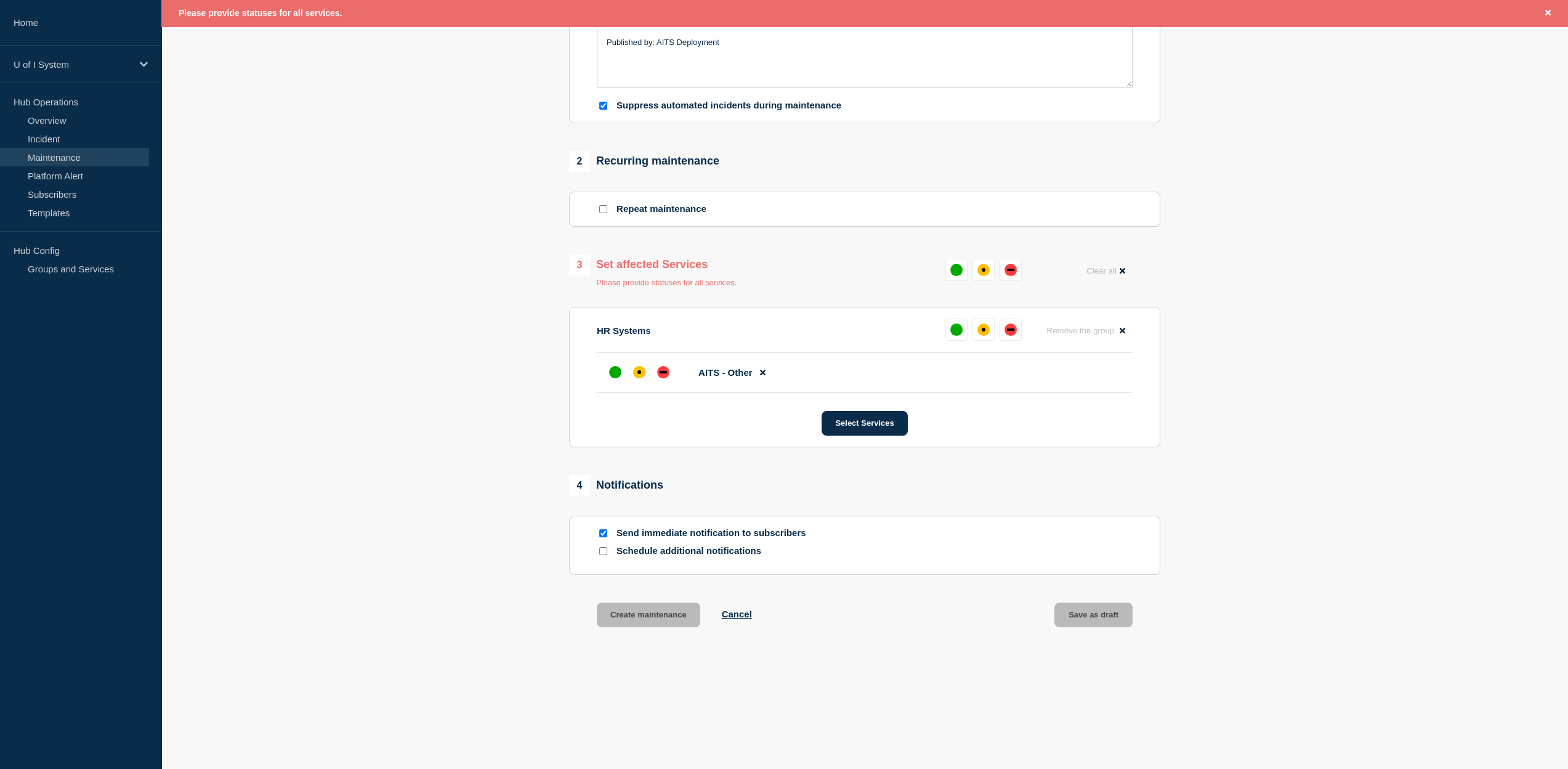
click at [503, 574] on section "1 Provide details Title (required) W-2 Site maintenance Start time (CDT) (requi…" at bounding box center [865, 194] width 1407 height 928
click at [664, 378] on div "down" at bounding box center [663, 372] width 12 height 12
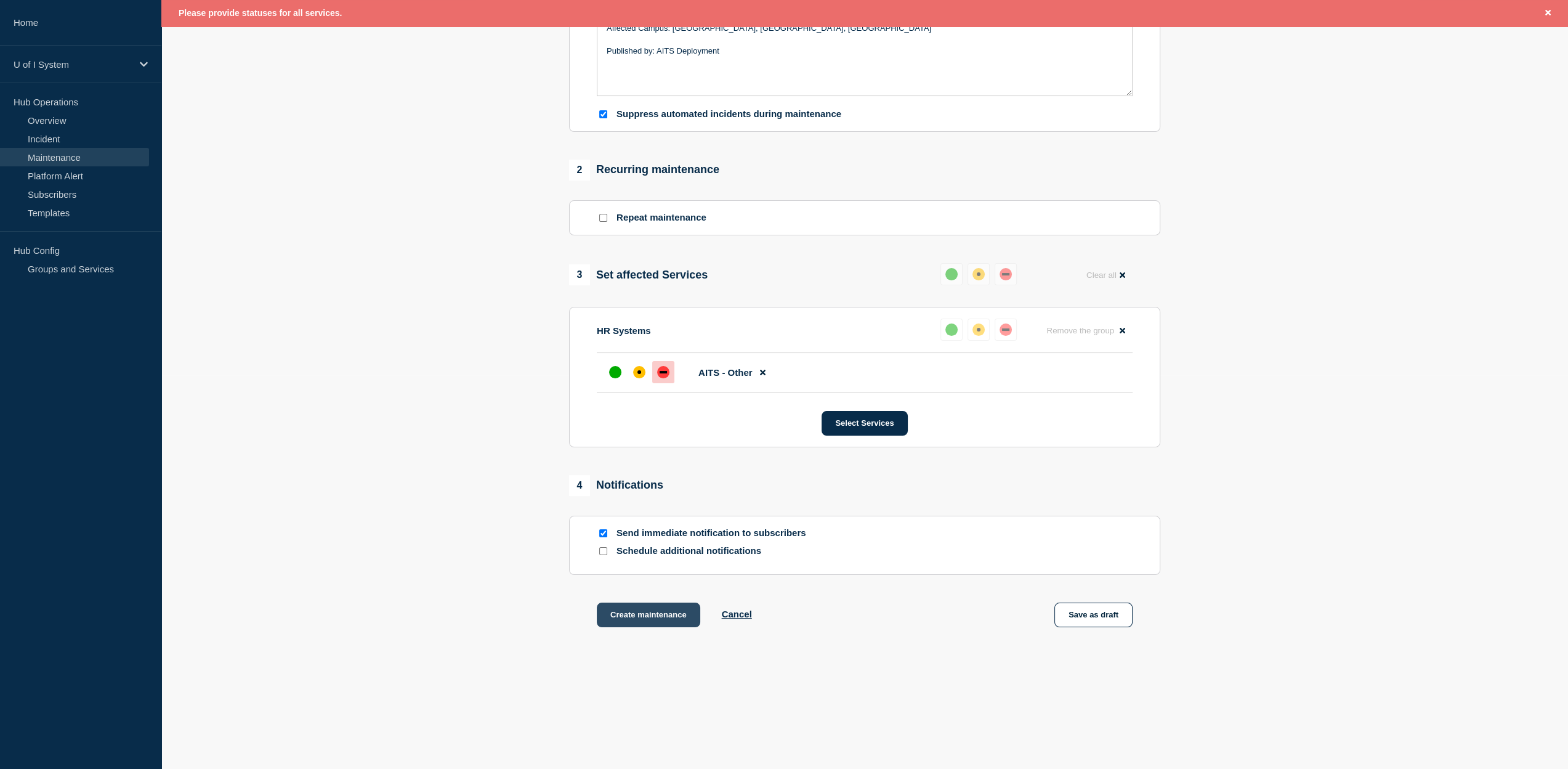
click at [651, 618] on button "Create maintenance" at bounding box center [648, 614] width 103 height 25
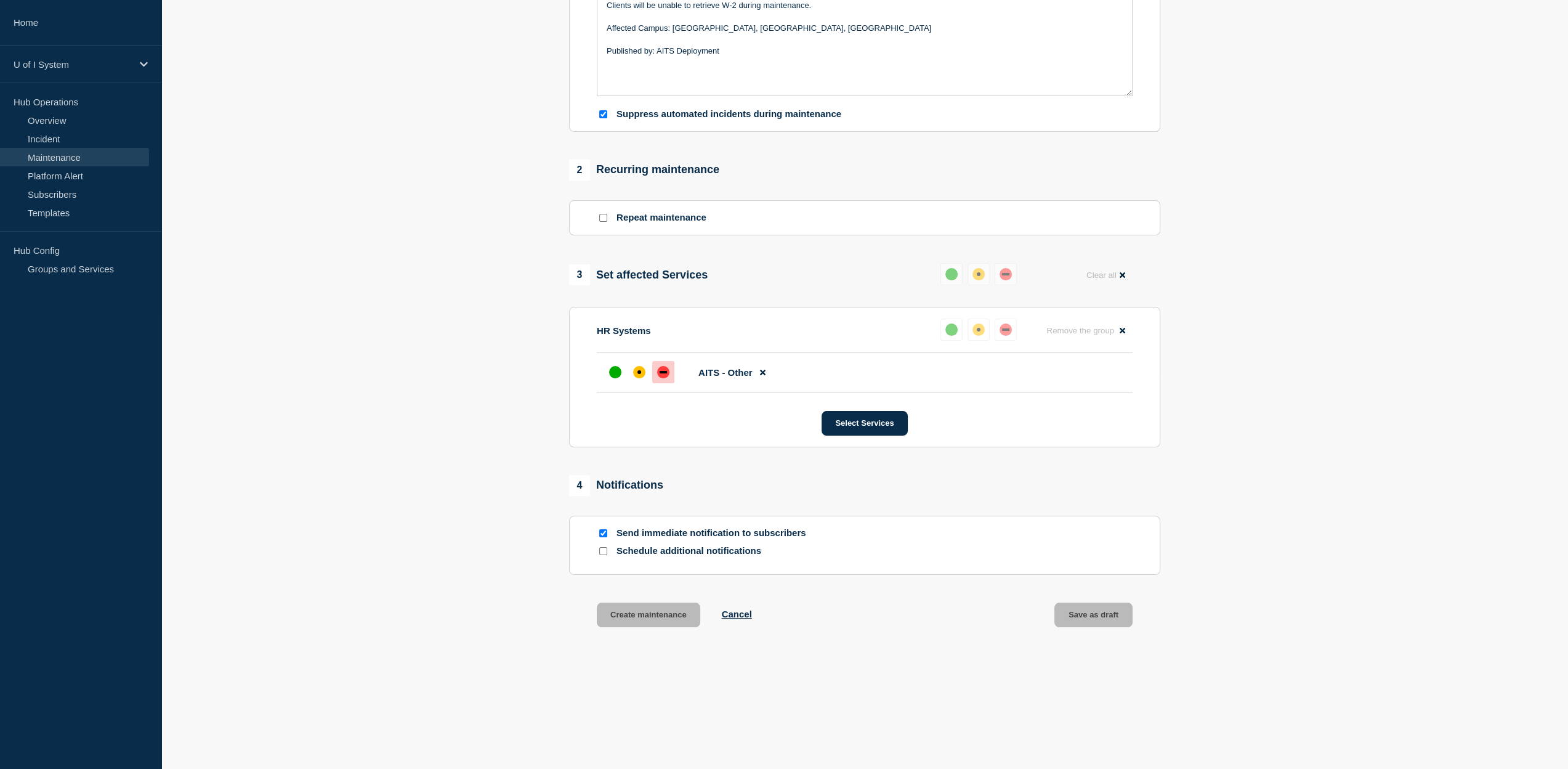
scroll to position [377, 0]
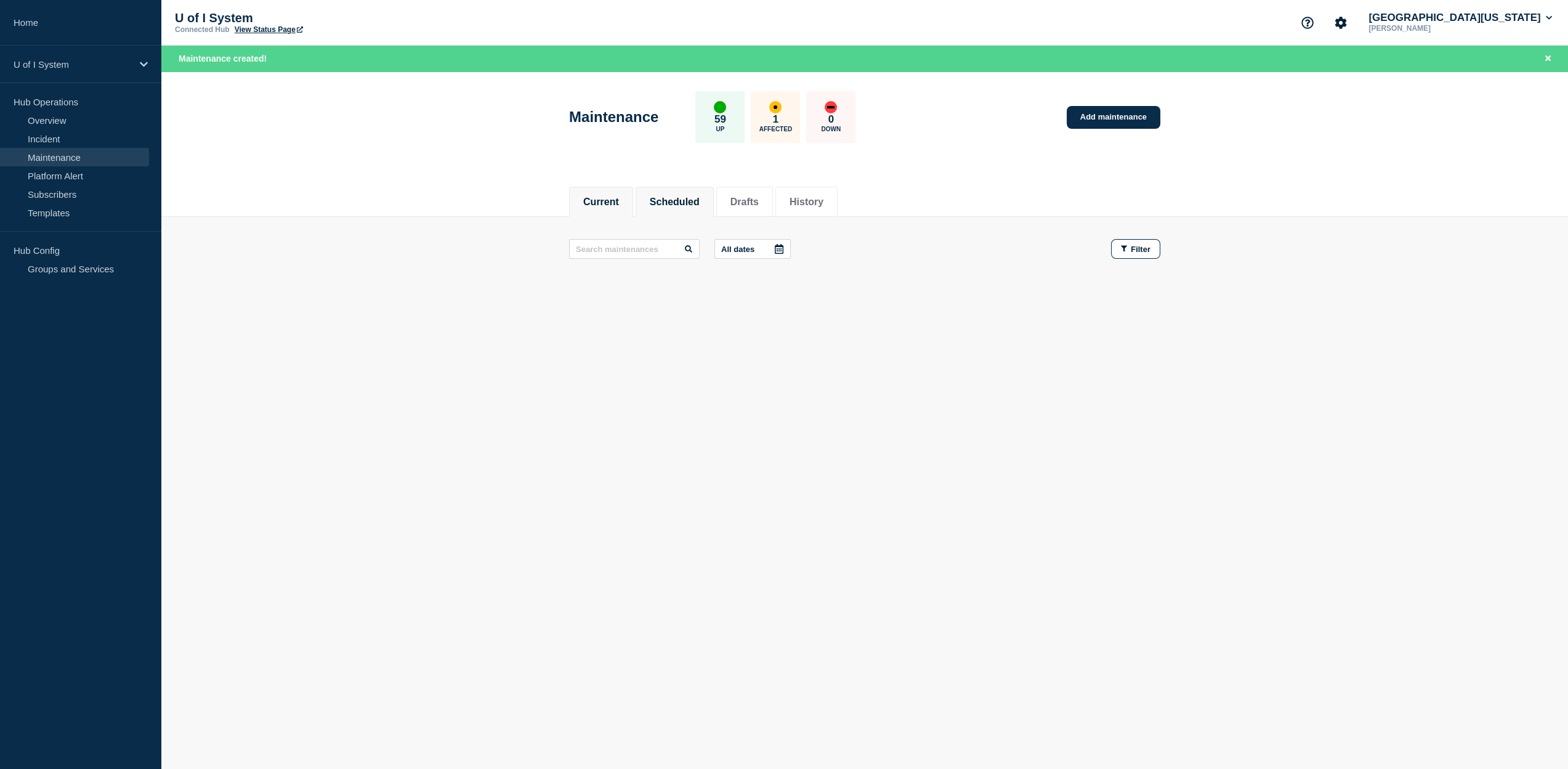
click at [699, 200] on button "Scheduled" at bounding box center [675, 201] width 50 height 11
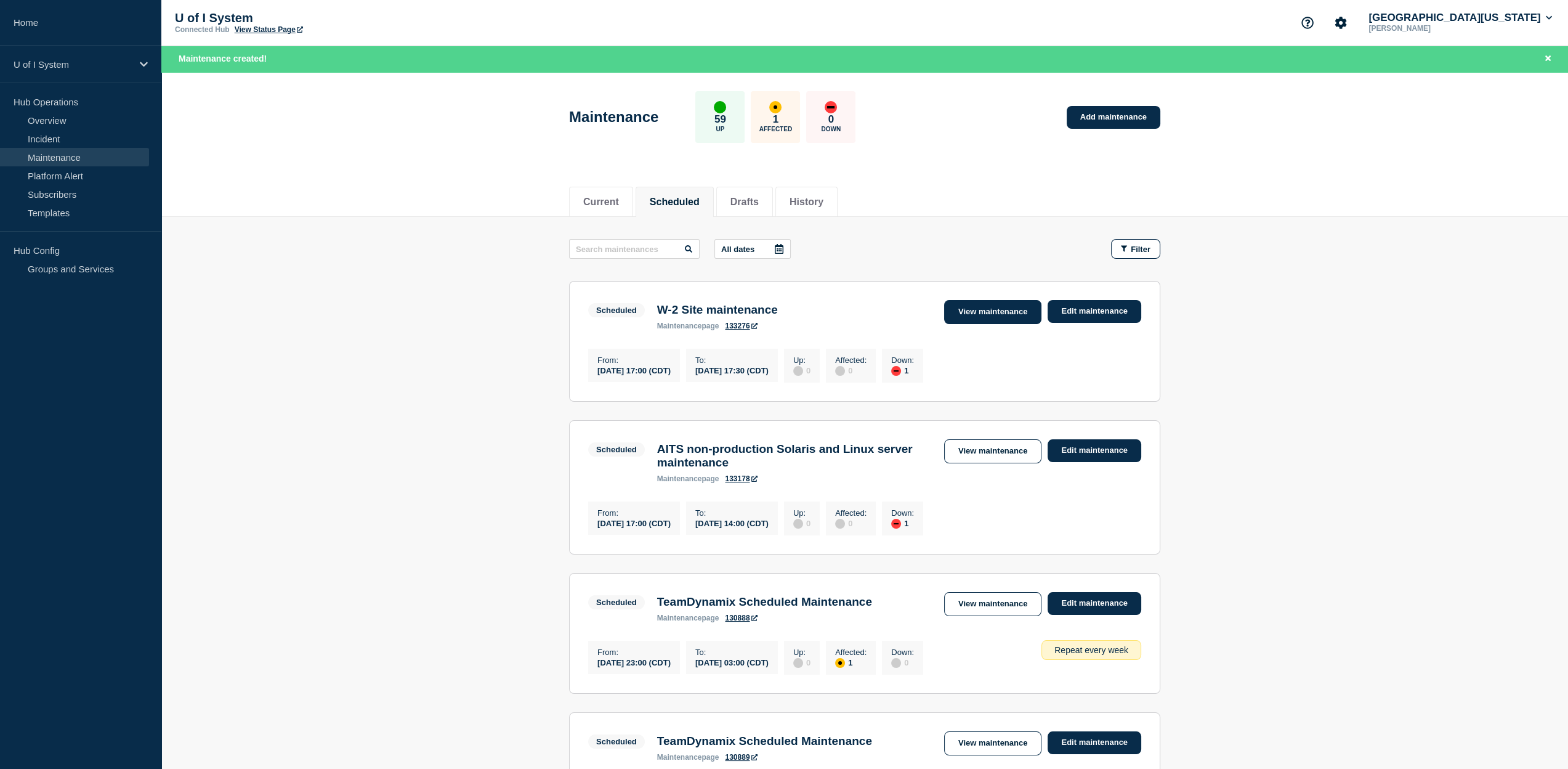
click at [1007, 314] on link "View maintenance" at bounding box center [992, 312] width 97 height 24
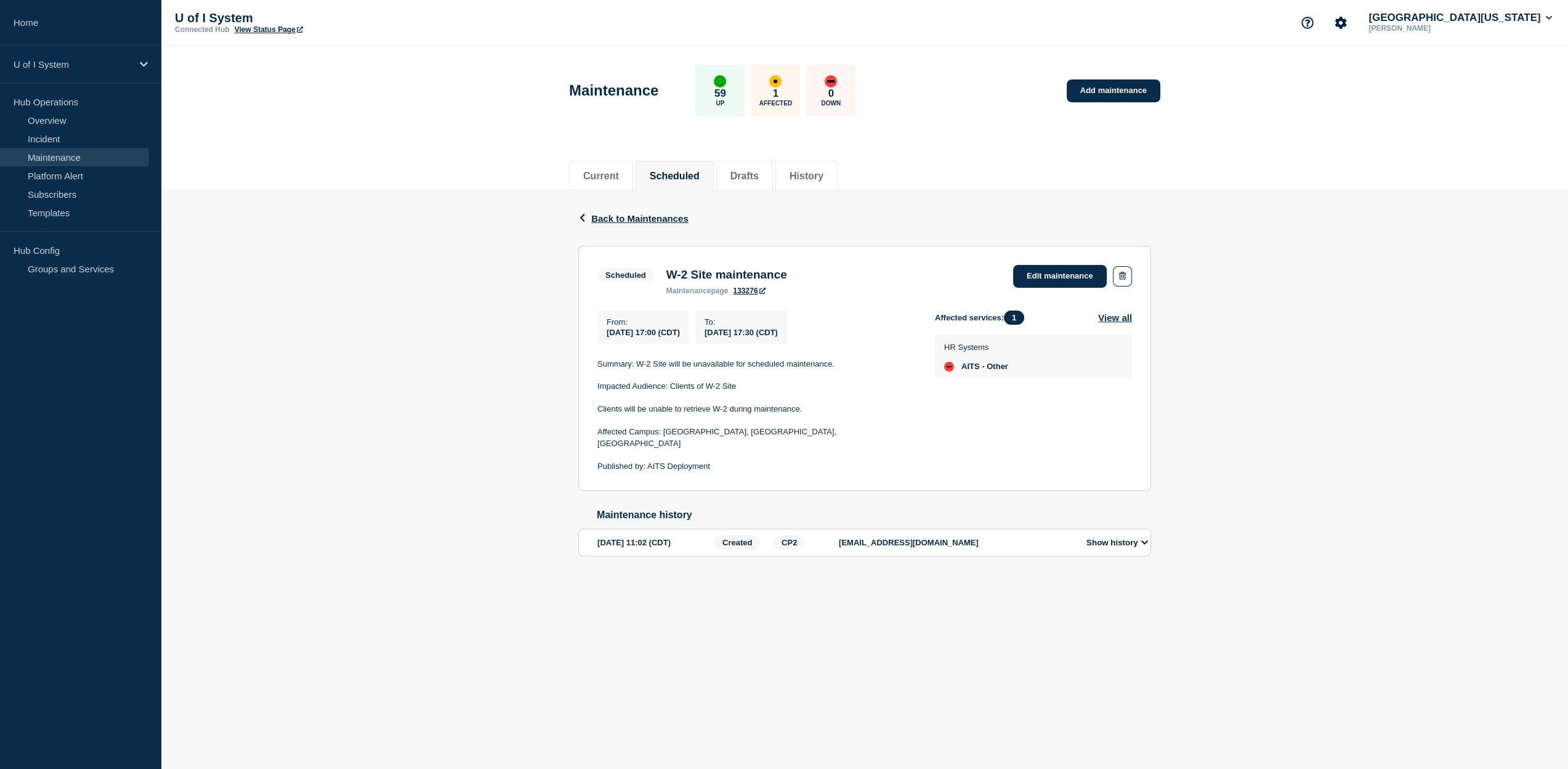
click at [383, 281] on div "Back Back to Maintenances Scheduled W-2 Site maintenance From [DATE] 17:00 (CDT…" at bounding box center [865, 393] width 1407 height 404
